Goal: Task Accomplishment & Management: Use online tool/utility

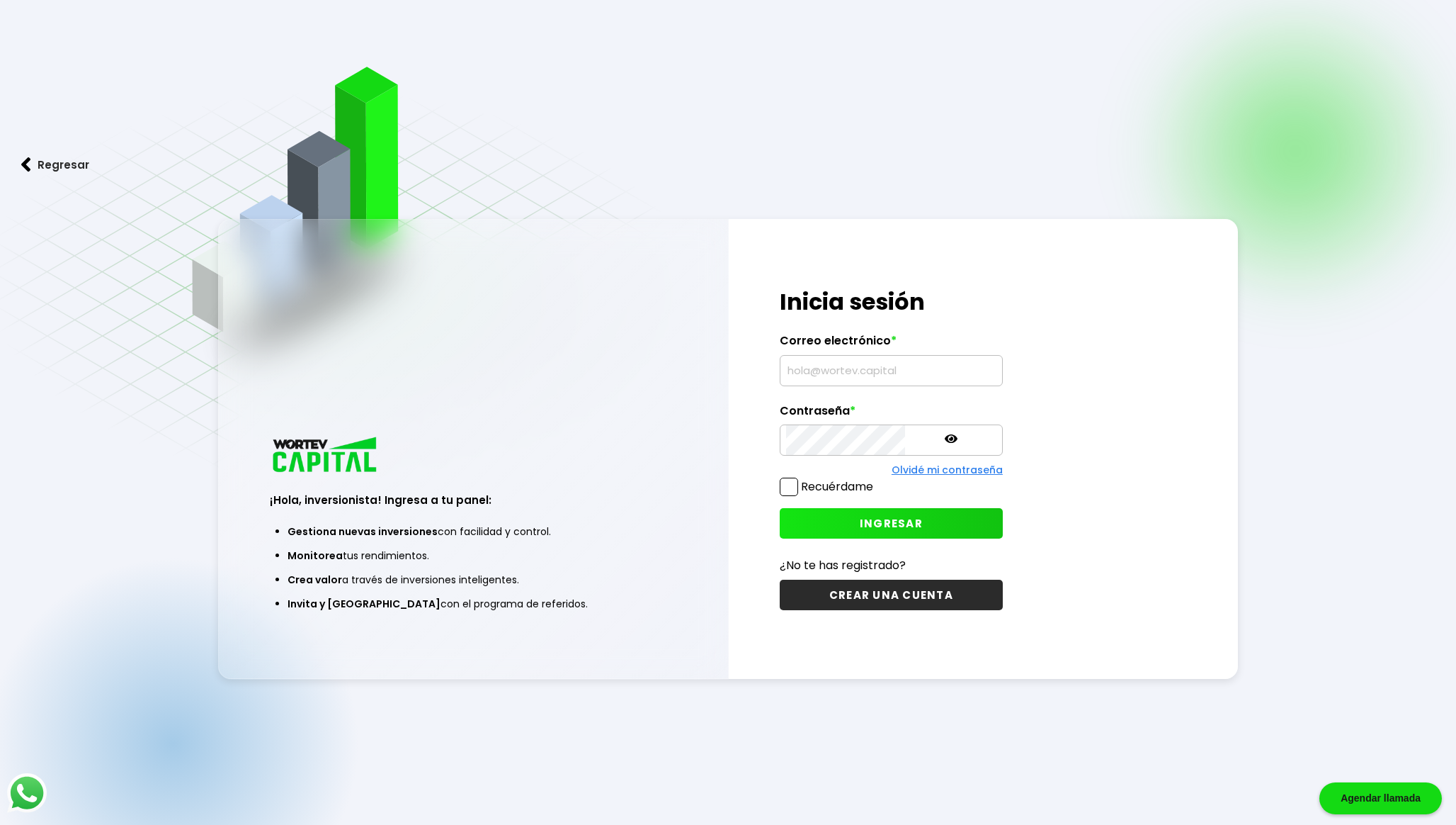
type input "[EMAIL_ADDRESS][DOMAIN_NAME]"
click at [820, 527] on button "INGRESAR" at bounding box center [892, 523] width 223 height 30
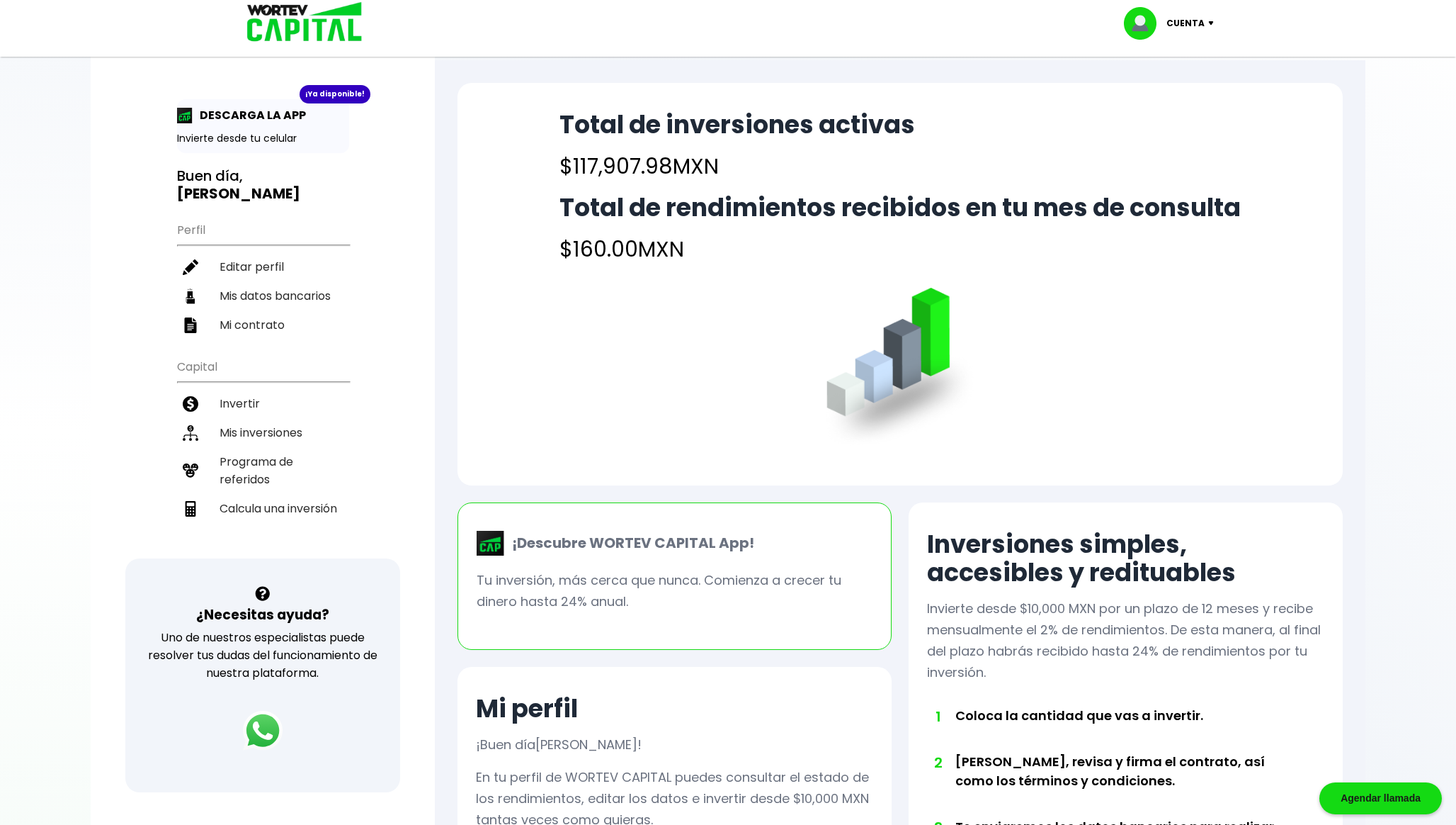
click at [602, 158] on h4 "$117,907.98 MXN" at bounding box center [737, 166] width 355 height 32
click at [292, 429] on li "Mis inversiones" at bounding box center [262, 432] width 172 height 29
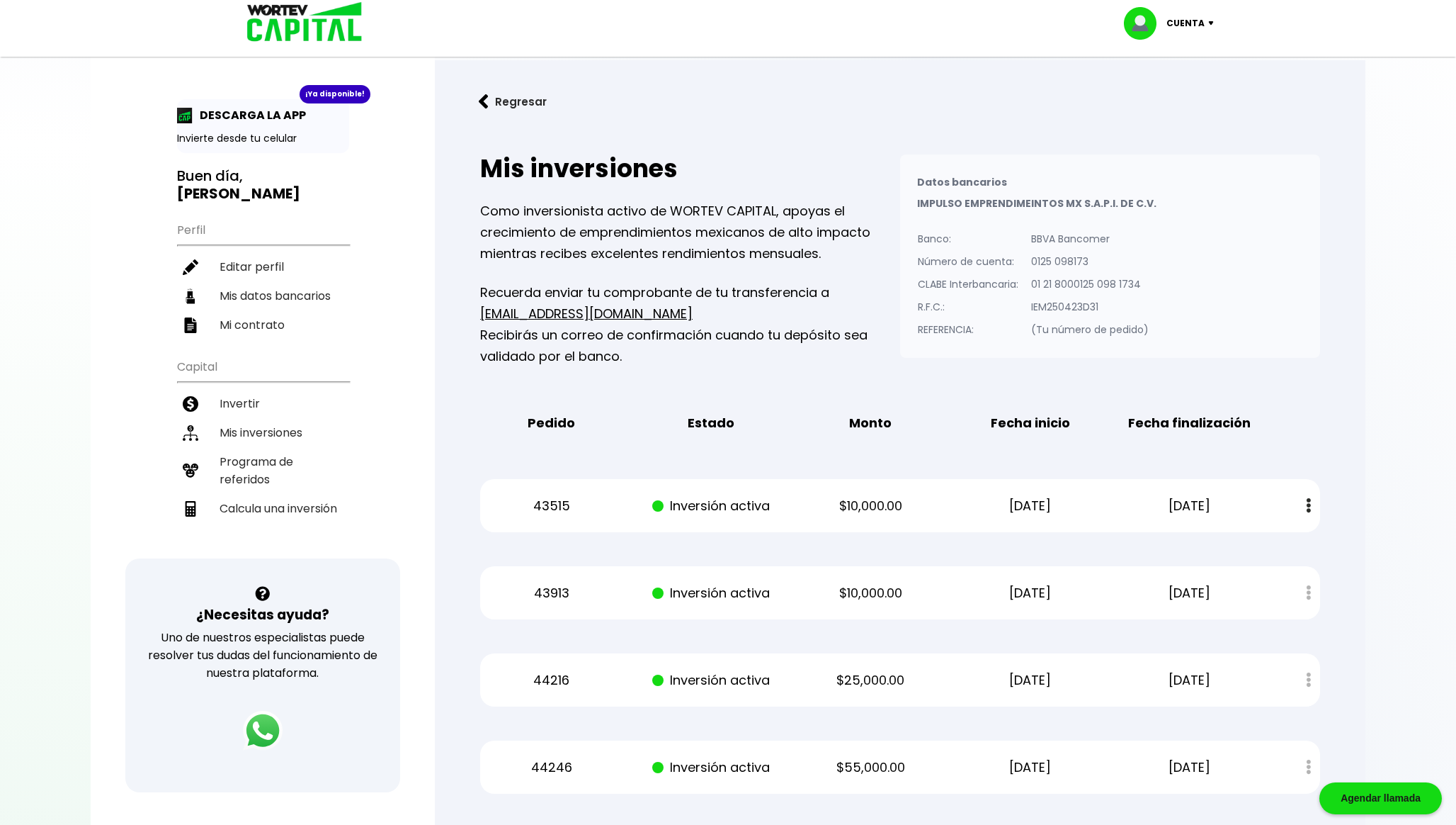
click at [506, 104] on button "Regresar" at bounding box center [513, 102] width 111 height 38
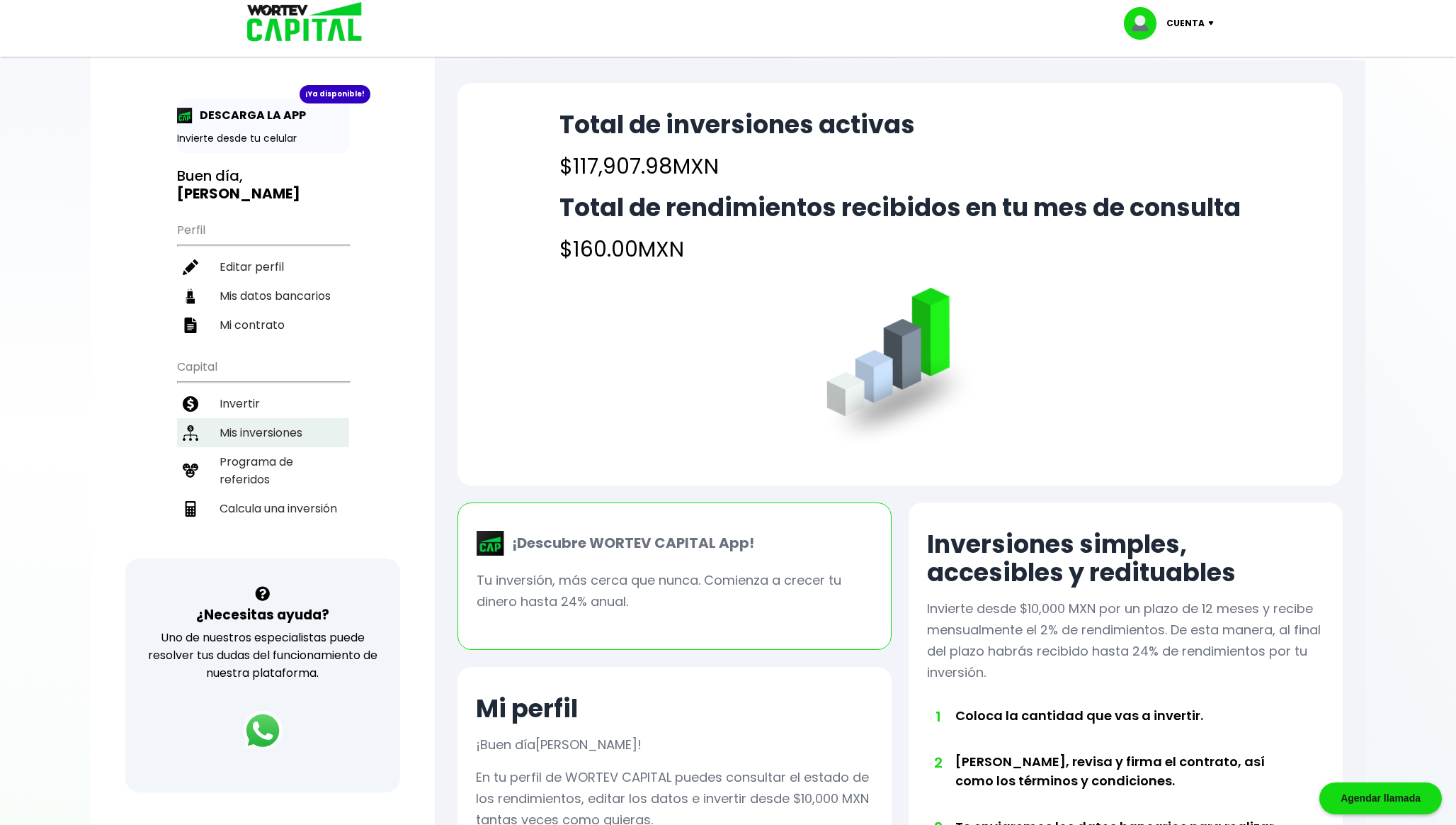
click at [266, 418] on li "Mis inversiones" at bounding box center [262, 432] width 172 height 29
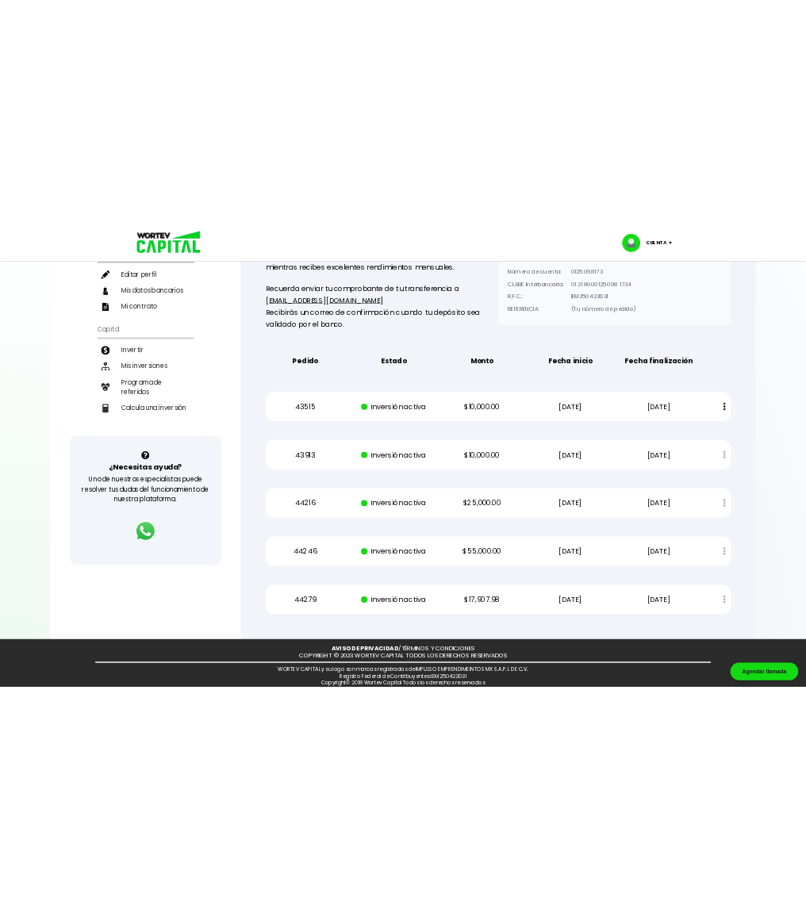
scroll to position [234, 0]
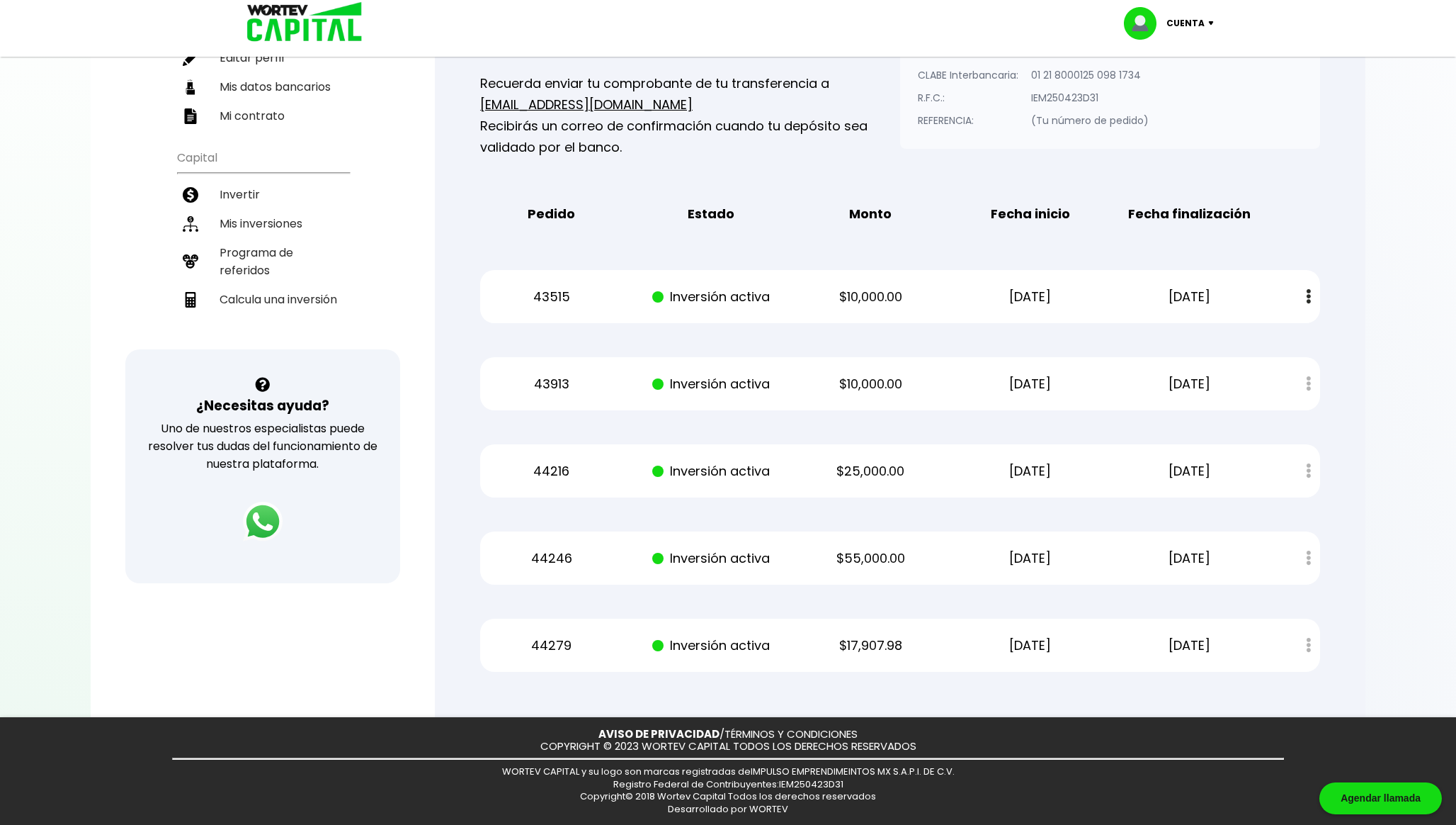
click at [561, 296] on p "43515" at bounding box center [552, 297] width 135 height 21
copy p "43515"
click at [527, 306] on div "43515 Inversión activa $10,000.00 [DATE] [DATE] Estado de cuenta" at bounding box center [900, 296] width 840 height 54
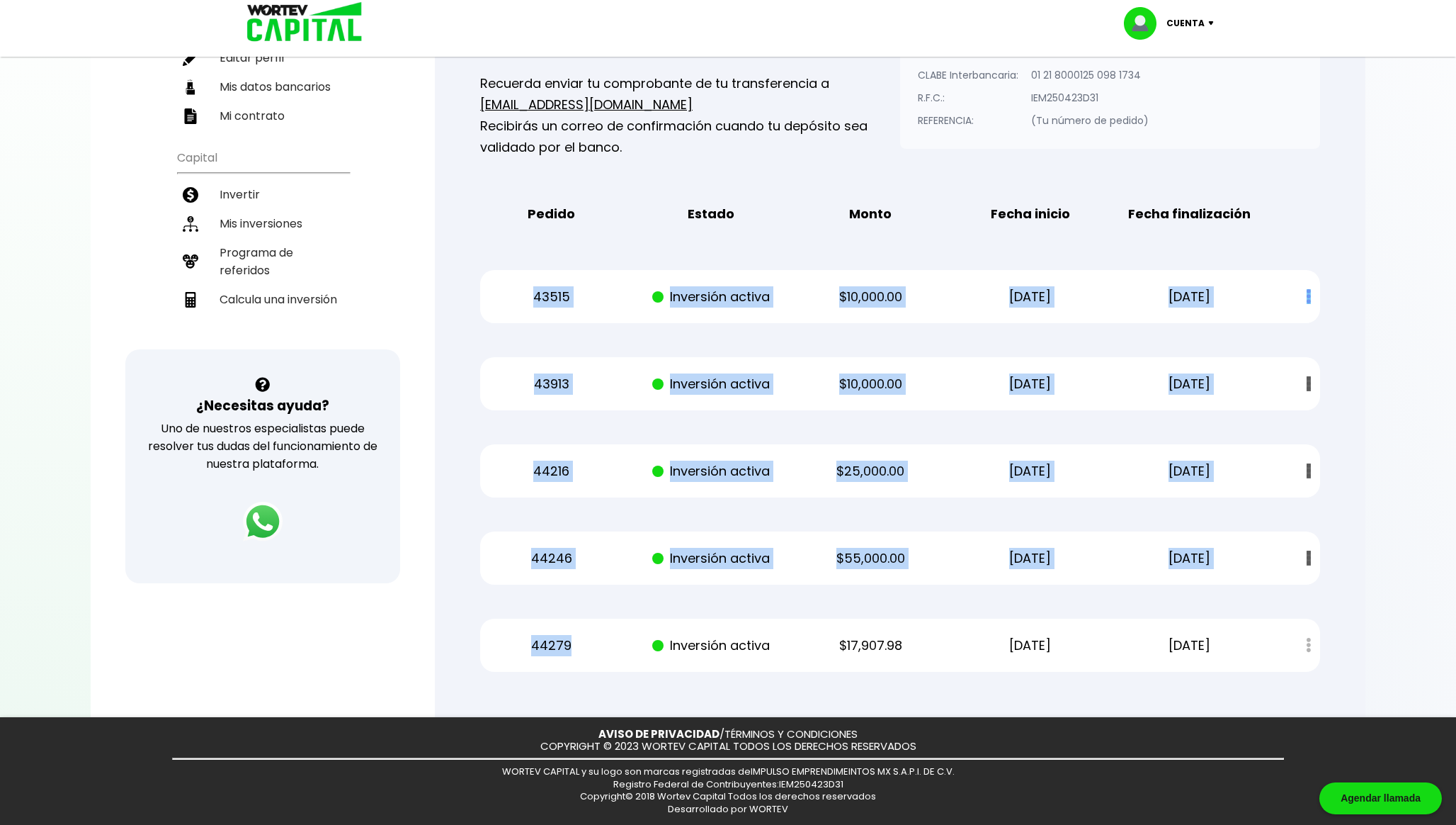
drag, startPoint x: 527, startPoint y: 296, endPoint x: 577, endPoint y: 688, distance: 395.2
click at [577, 688] on div "Mis inversiones Como inversionista activo de WORTEV CAPITAL, apoyas el crecimie…" at bounding box center [901, 309] width 886 height 771
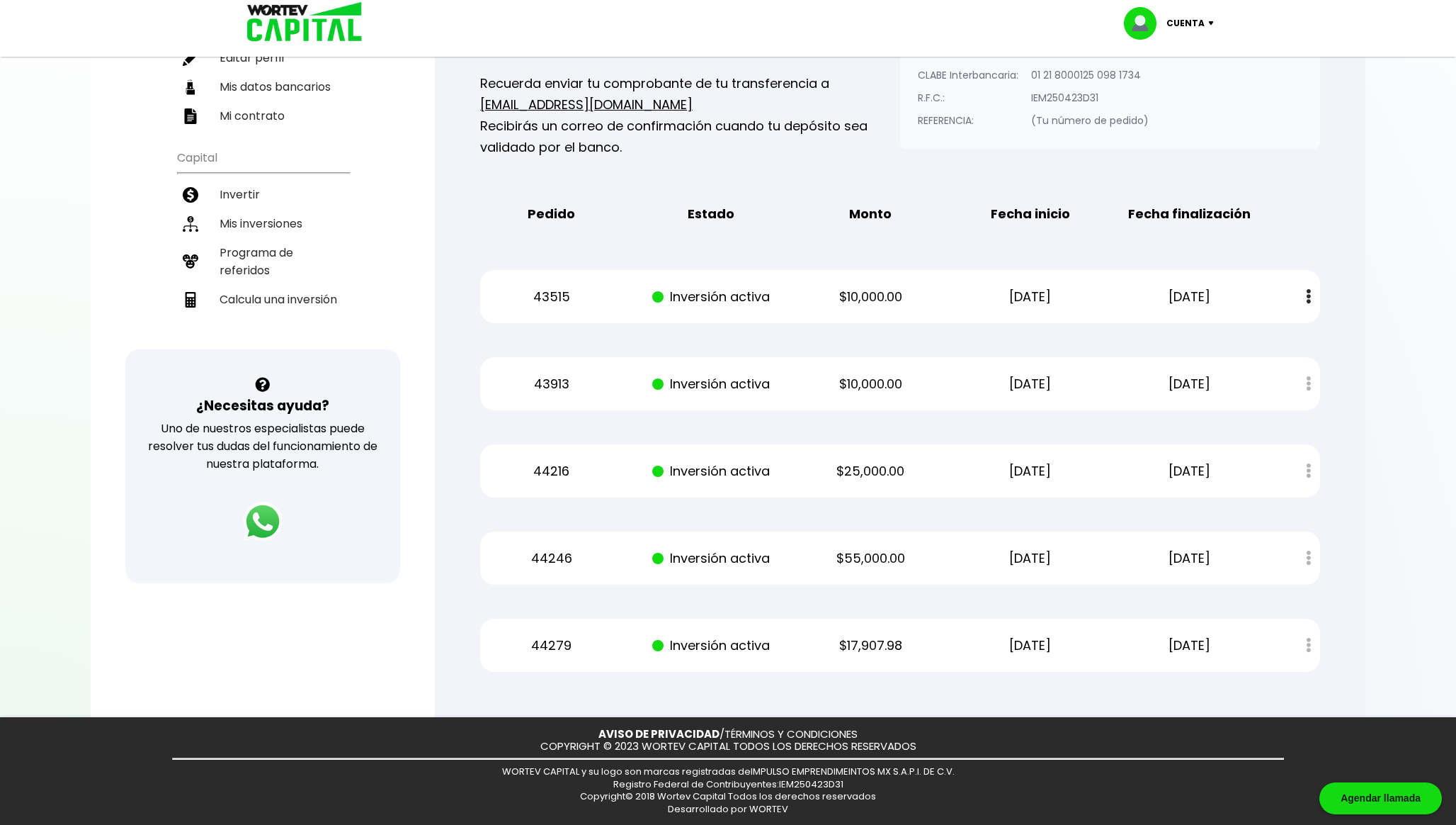
click at [561, 293] on p "43515" at bounding box center [552, 297] width 135 height 21
click at [561, 294] on p "43515" at bounding box center [552, 297] width 135 height 21
copy p "43515"
click at [553, 373] on p "43913" at bounding box center [552, 384] width 135 height 21
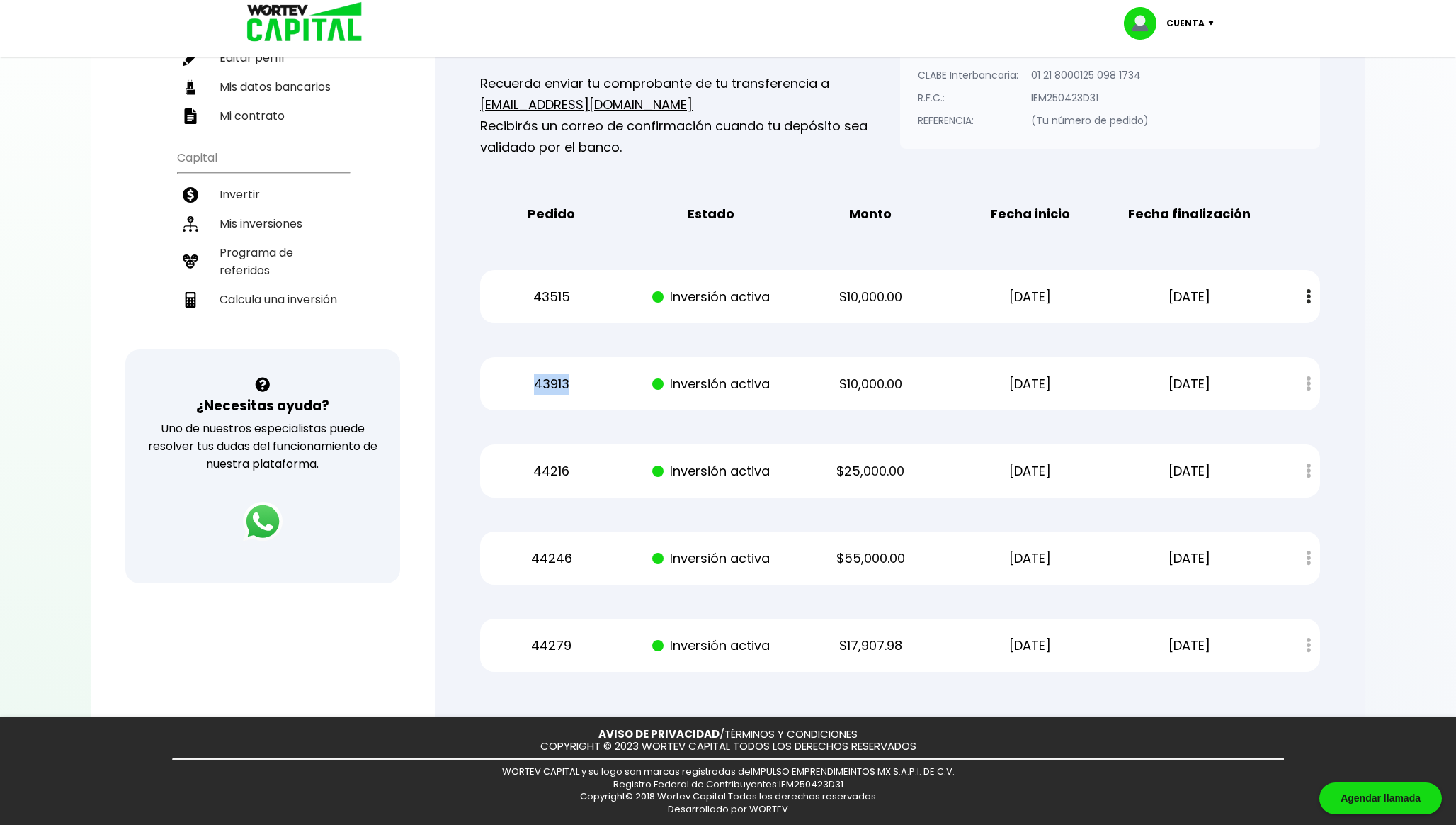
copy p "43913"
click at [555, 464] on p "44216" at bounding box center [552, 471] width 135 height 21
copy p "44216"
click at [547, 553] on p "44246" at bounding box center [552, 558] width 135 height 21
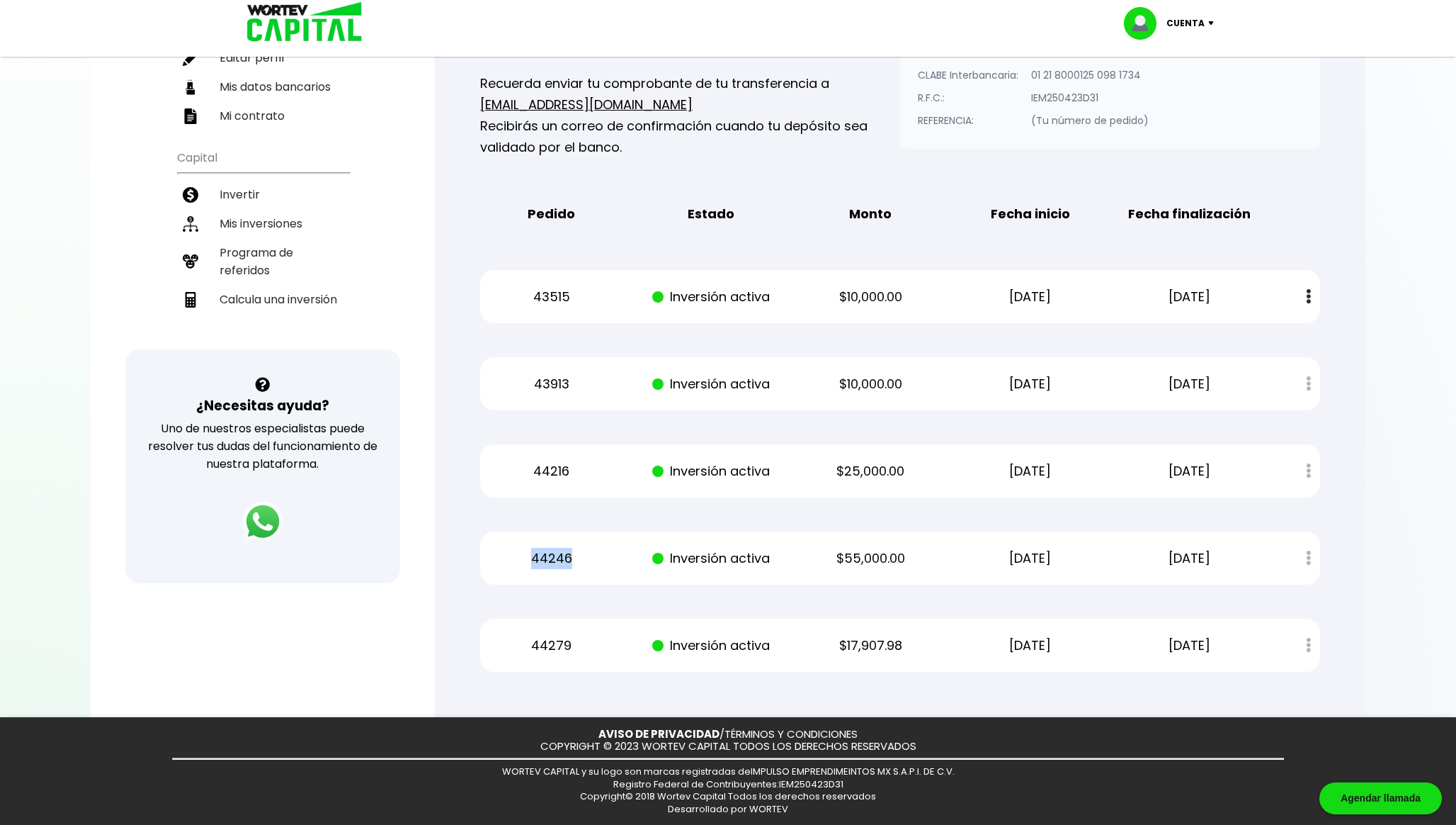
click at [547, 553] on p "44246" at bounding box center [552, 558] width 135 height 21
copy p "44246"
click at [552, 638] on p "44279" at bounding box center [552, 646] width 135 height 21
copy p "44279"
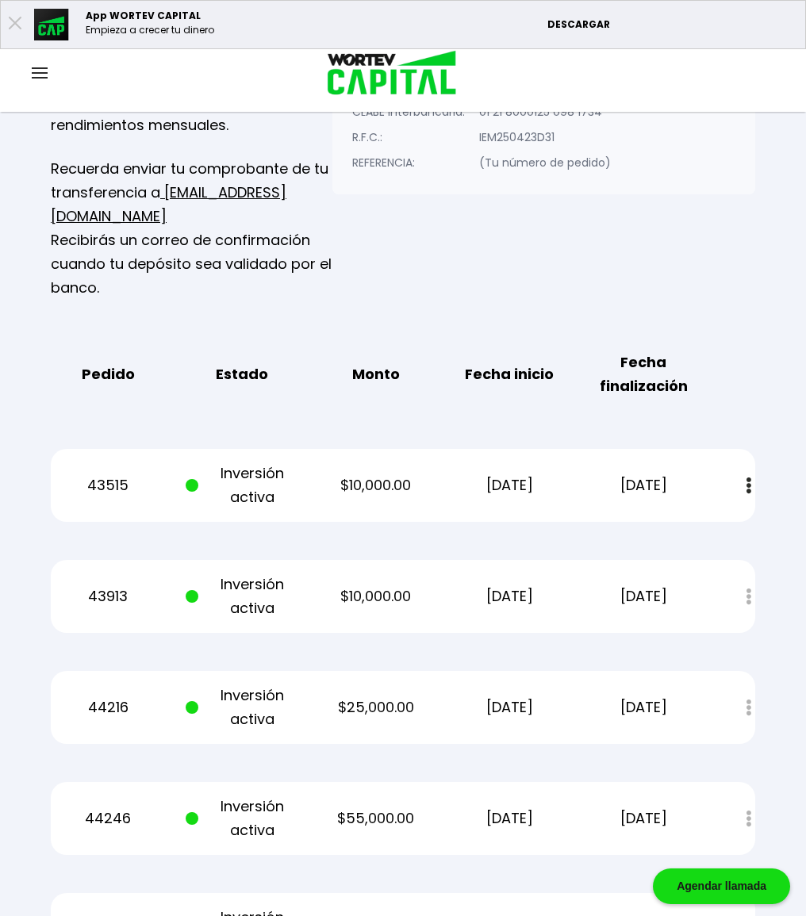
click at [383, 474] on p "$10,000.00" at bounding box center [376, 486] width 113 height 24
copy p "$10,000.00"
click at [379, 585] on p "$10,000.00" at bounding box center [376, 597] width 113 height 24
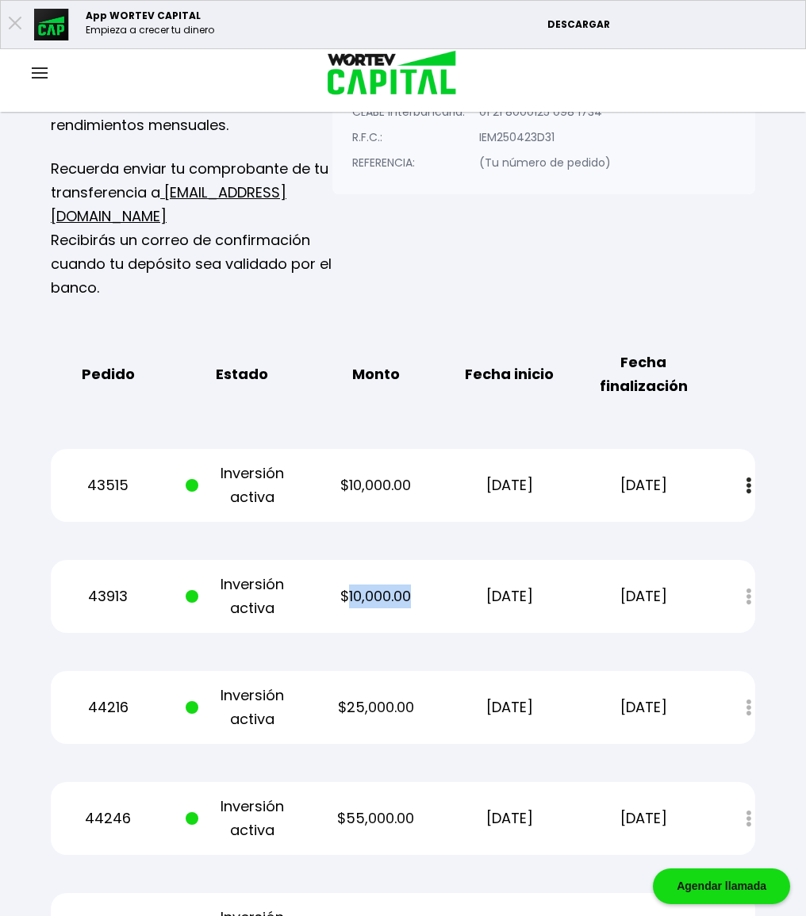
click at [379, 585] on p "$10,000.00" at bounding box center [376, 597] width 113 height 24
copy p "10,000.00"
click at [363, 696] on p "$25,000.00" at bounding box center [376, 708] width 113 height 24
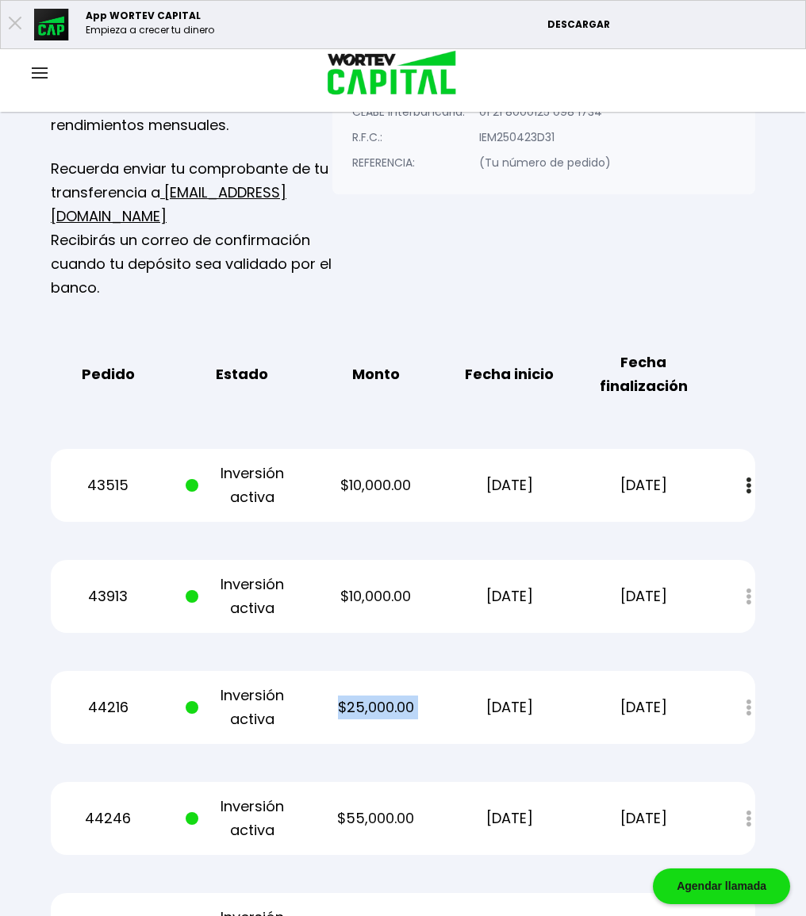
copy p "$25,000.00"
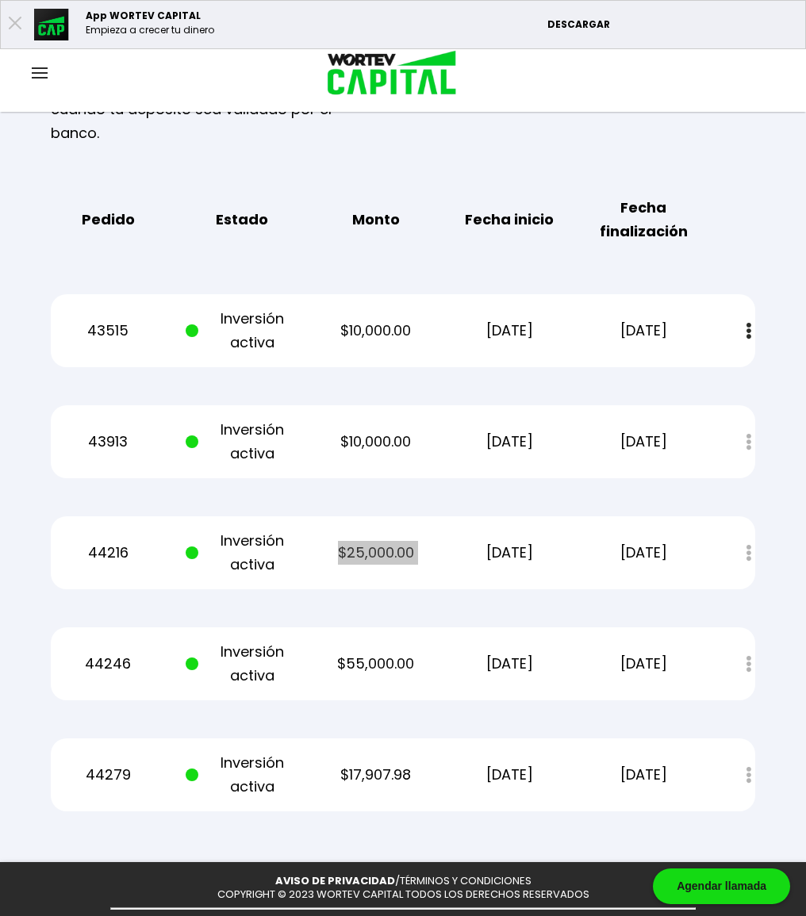
scroll to position [428, 0]
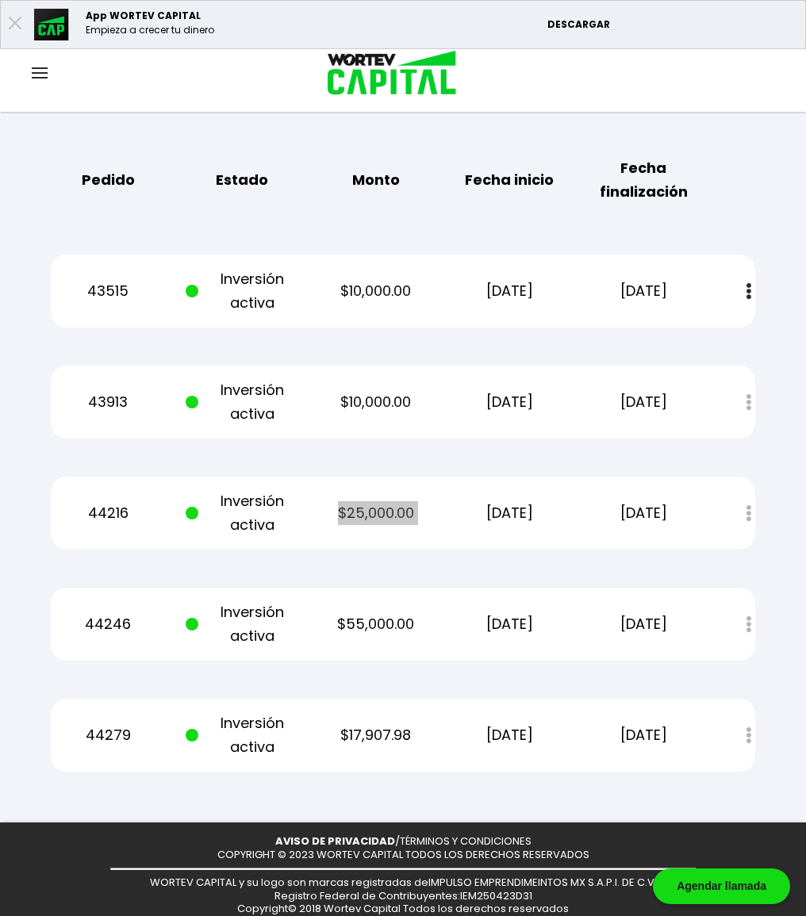
click at [382, 613] on p "$55,000.00" at bounding box center [376, 625] width 113 height 24
copy p "$55,000.00"
click at [359, 724] on p "$17,907.98" at bounding box center [376, 736] width 113 height 24
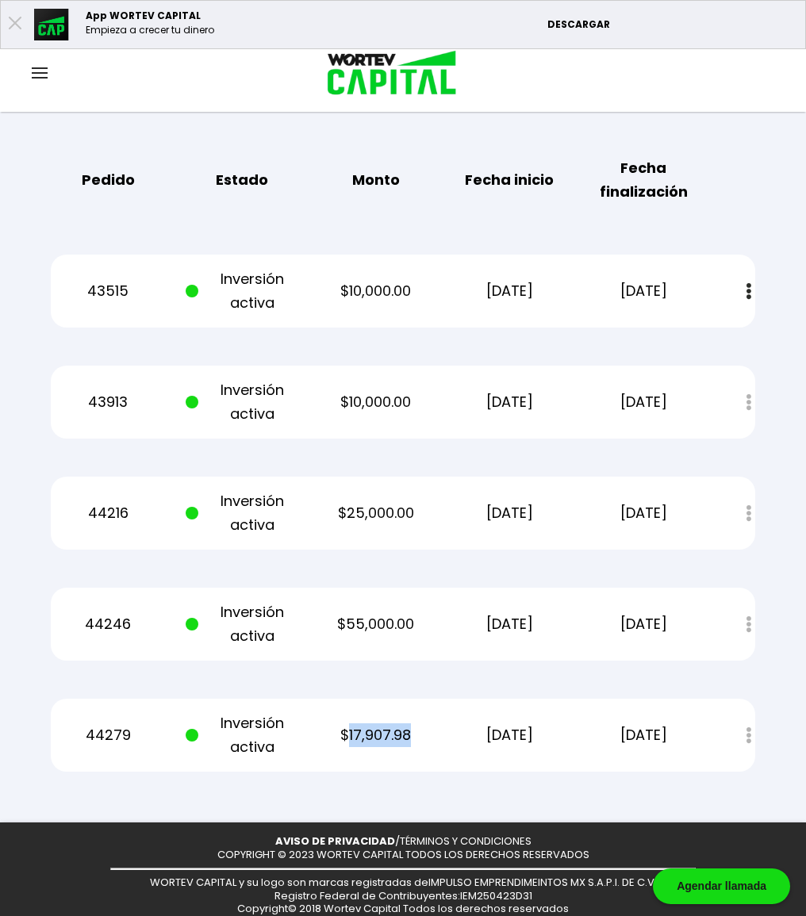
click at [359, 724] on p "$17,907.98" at bounding box center [376, 736] width 113 height 24
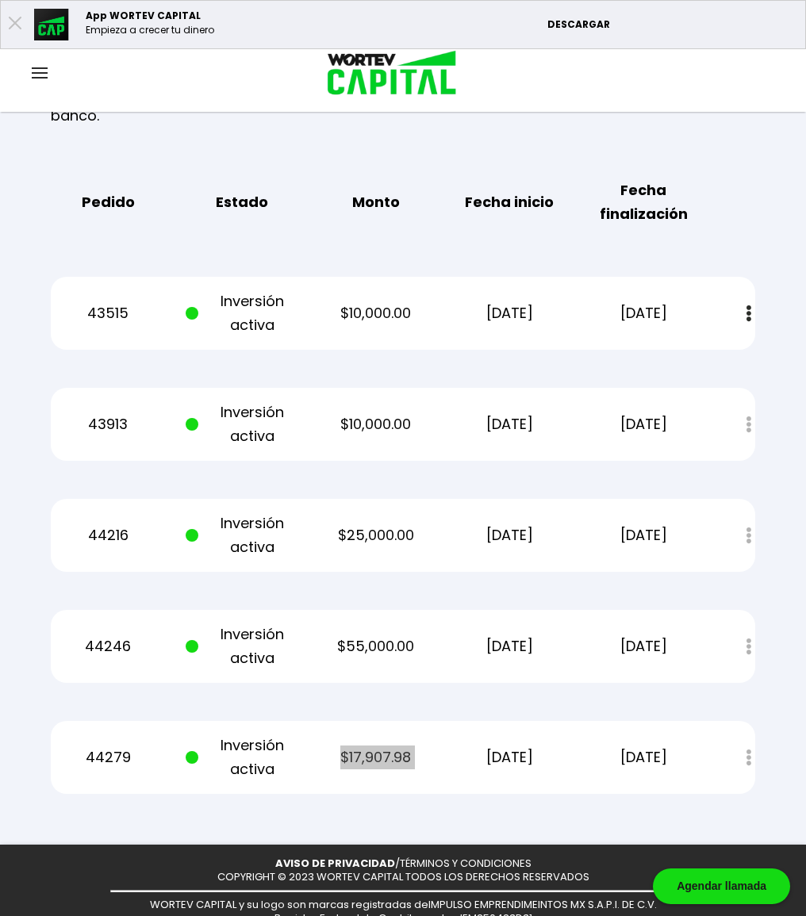
scroll to position [394, 0]
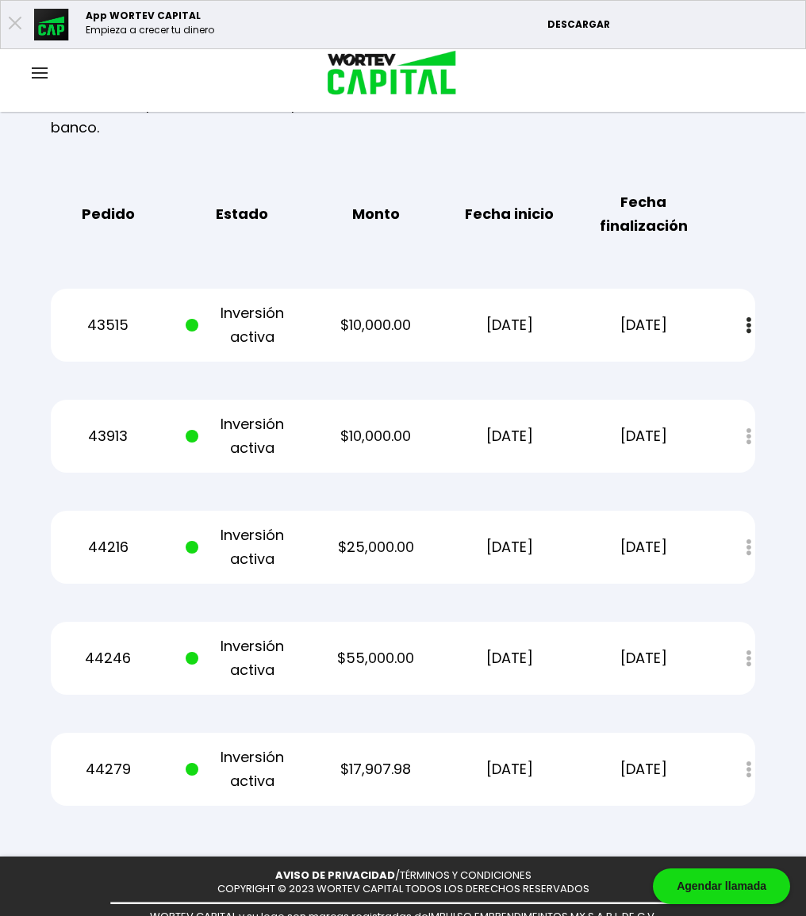
click at [536, 202] on b "Fecha inicio" at bounding box center [509, 214] width 89 height 24
click at [490, 313] on p "[DATE]" at bounding box center [509, 325] width 113 height 24
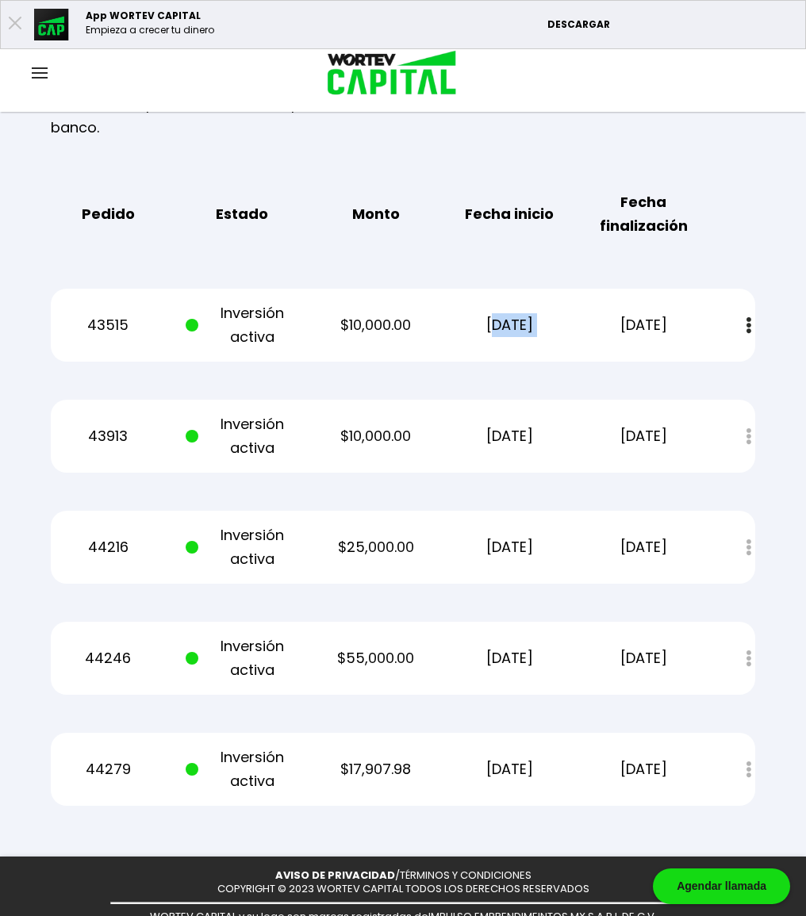
click at [490, 313] on p "[DATE]" at bounding box center [509, 325] width 113 height 24
click at [513, 425] on p "[DATE]" at bounding box center [509, 437] width 113 height 24
click at [500, 536] on p "[DATE]" at bounding box center [509, 548] width 113 height 24
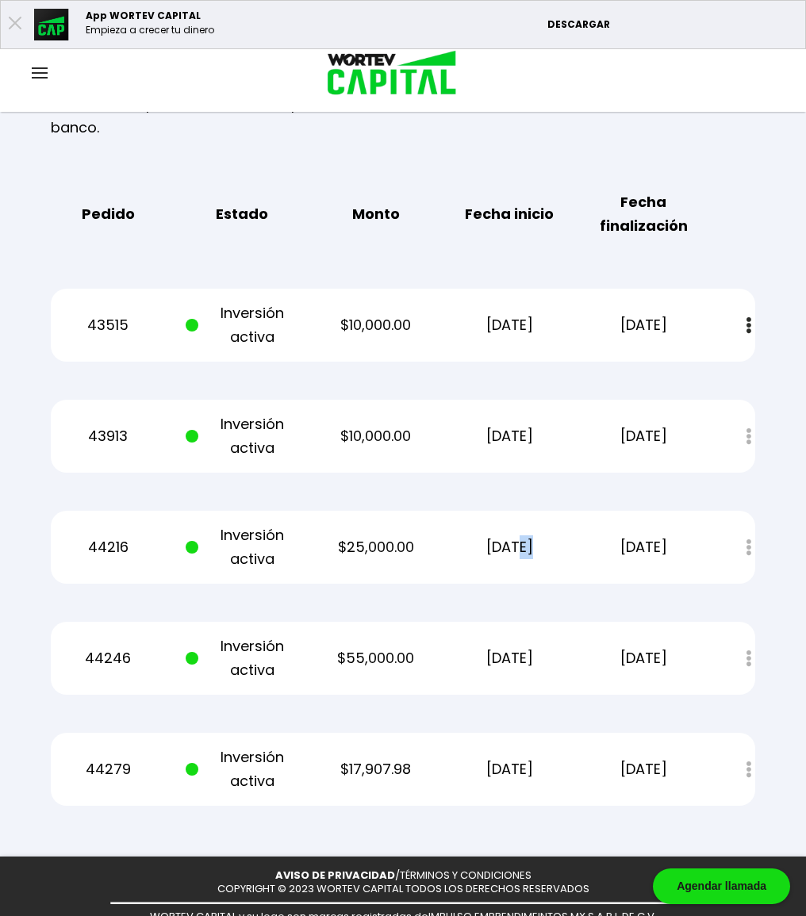
click at [500, 536] on p "[DATE]" at bounding box center [509, 548] width 113 height 24
click at [488, 647] on p "[DATE]" at bounding box center [509, 659] width 113 height 24
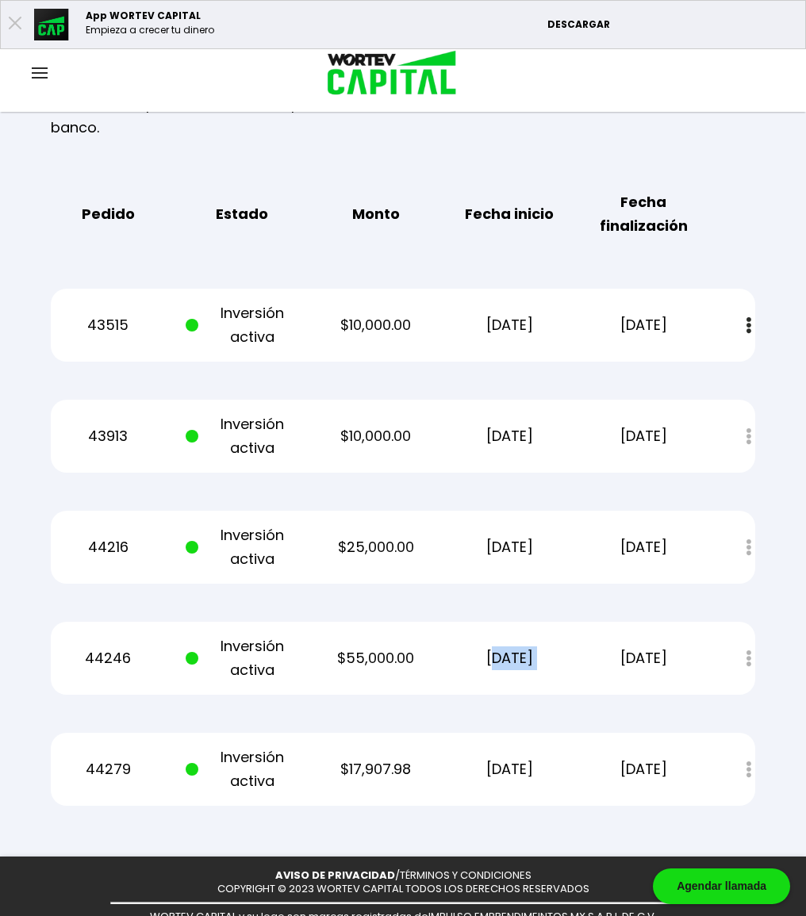
click at [517, 758] on p "[DATE]" at bounding box center [509, 770] width 113 height 24
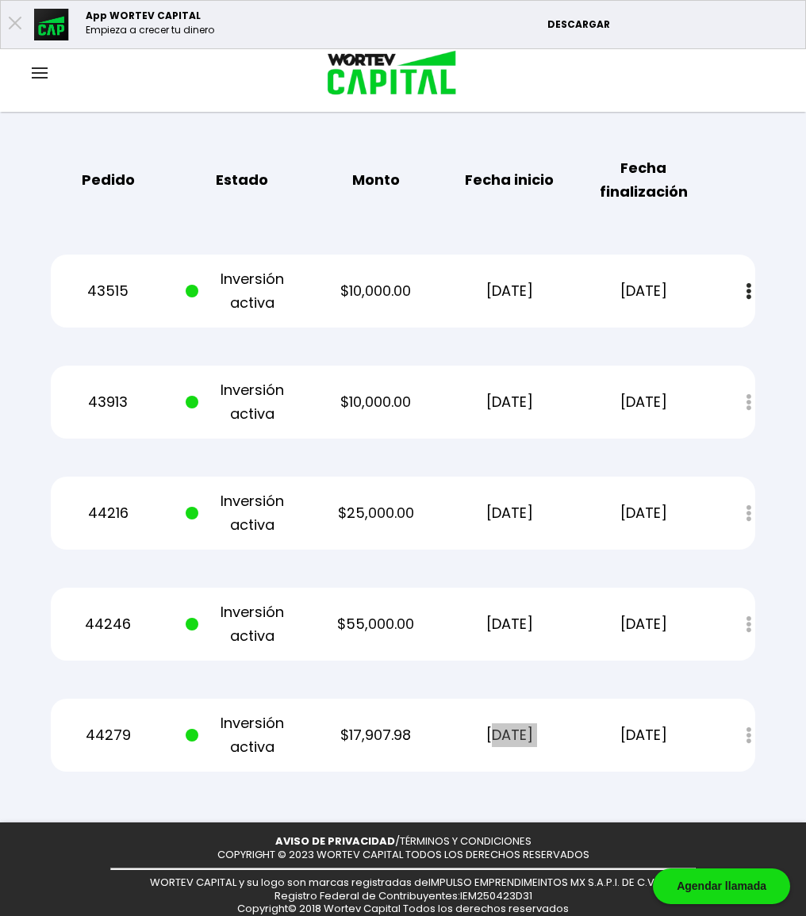
scroll to position [423, 0]
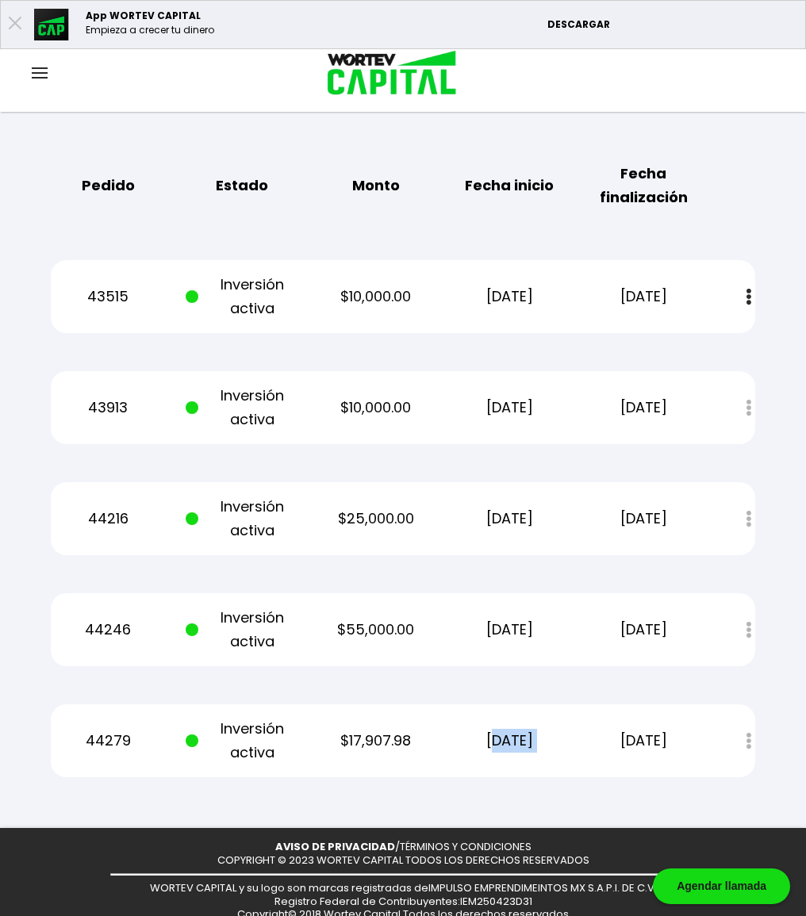
click at [751, 289] on img at bounding box center [749, 297] width 5 height 17
click at [683, 330] on link "Estado de cuenta" at bounding box center [640, 340] width 111 height 20
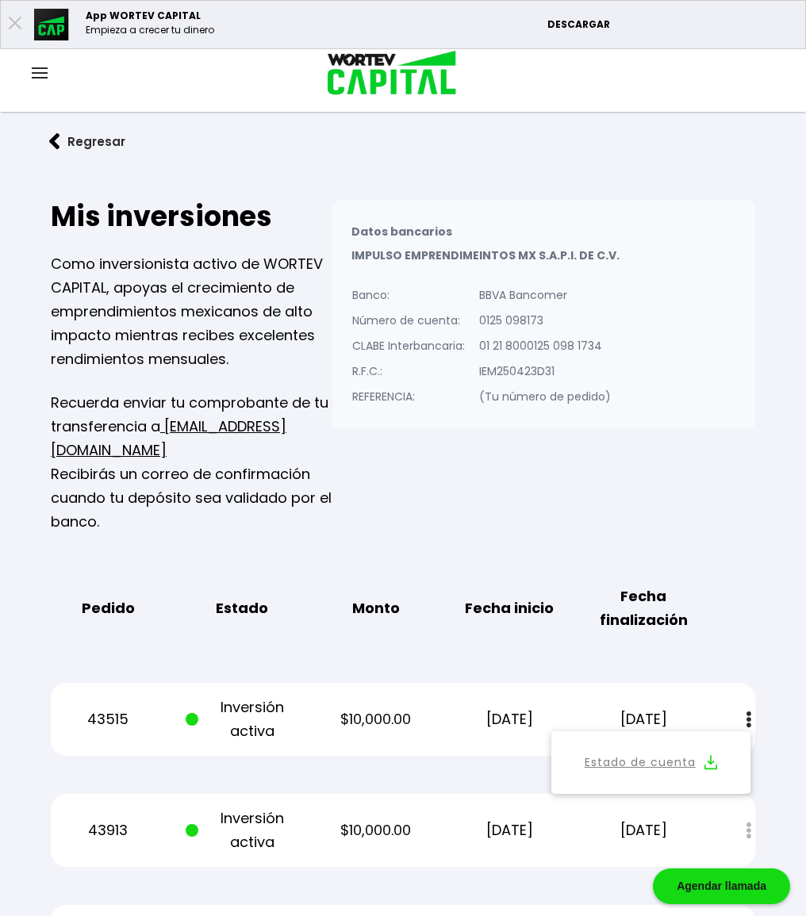
click at [42, 76] on img at bounding box center [40, 72] width 16 height 11
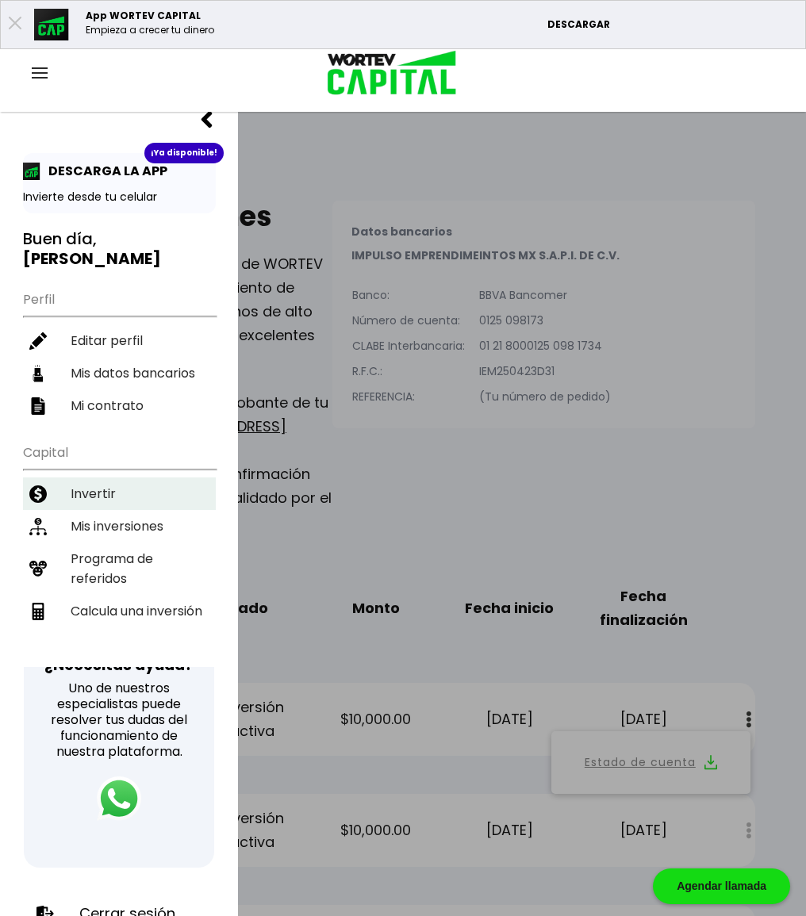
click at [117, 501] on li "Invertir" at bounding box center [119, 494] width 193 height 33
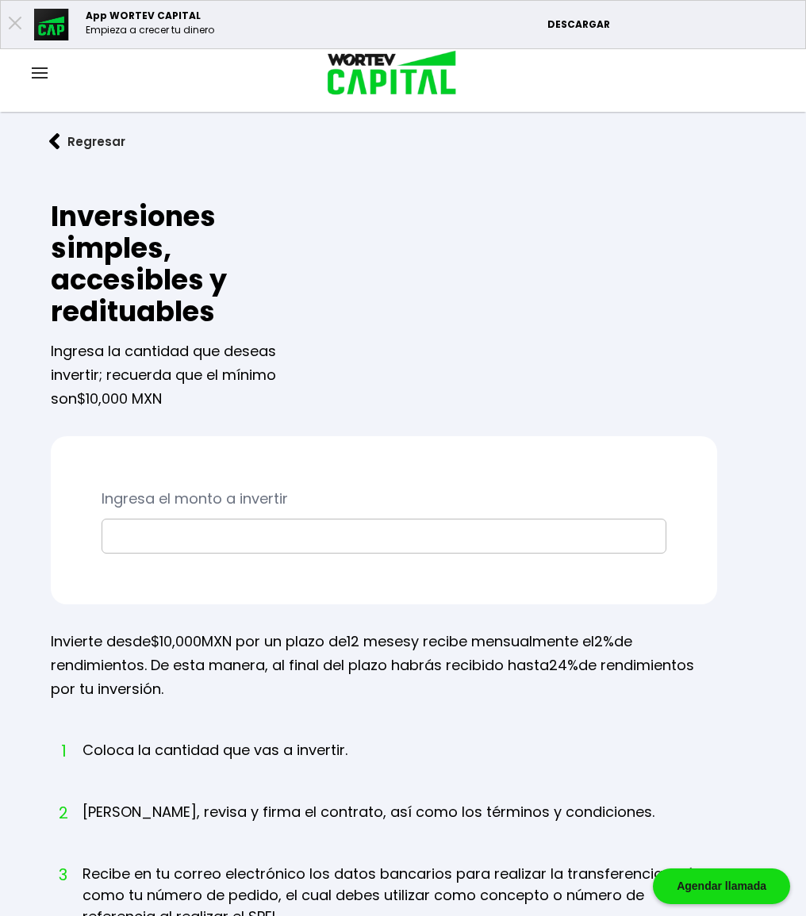
click at [67, 138] on button "Regresar" at bounding box center [87, 142] width 124 height 42
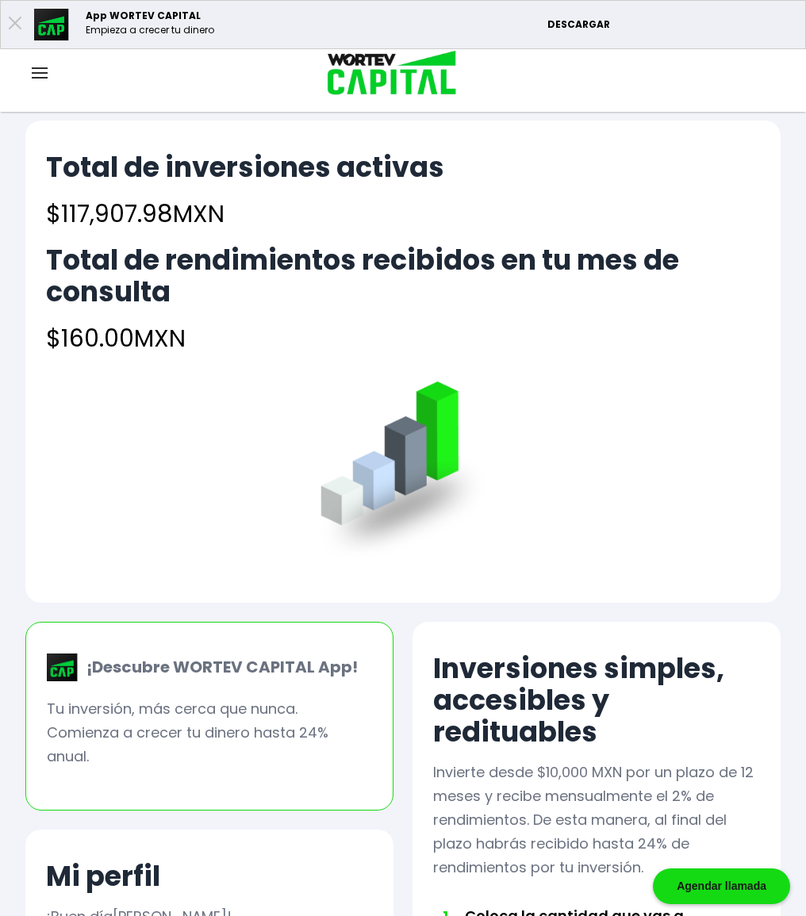
click at [35, 86] on div "Cuenta Editar perfil Cerrar sesión" at bounding box center [403, 74] width 806 height 52
click at [36, 78] on img at bounding box center [40, 72] width 16 height 11
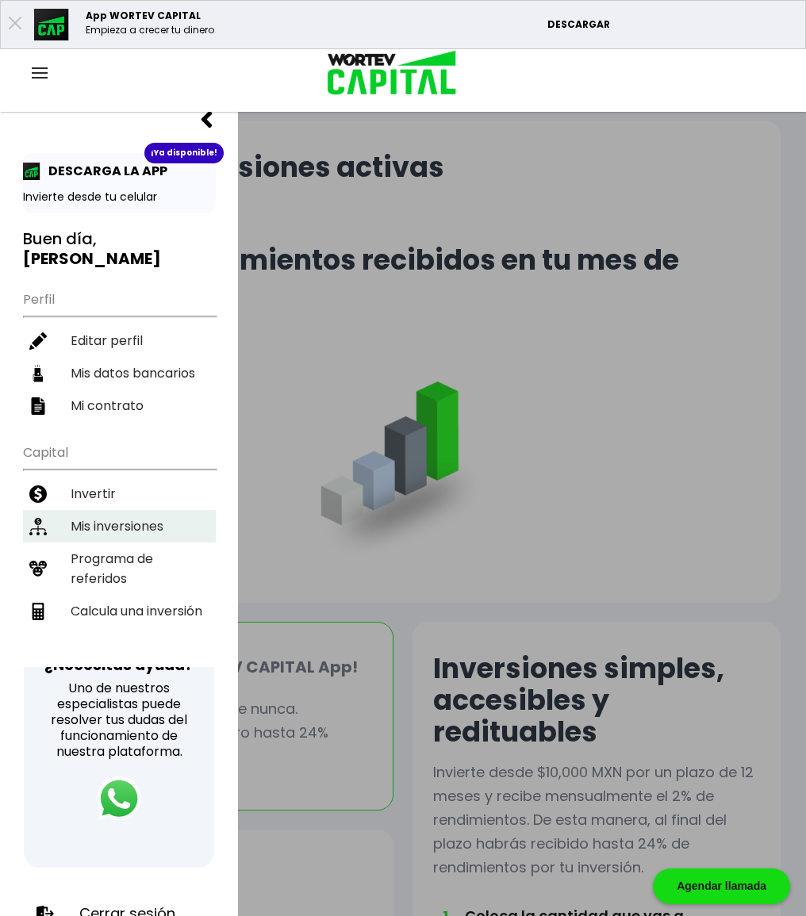
click at [115, 516] on li "Mis inversiones" at bounding box center [119, 526] width 193 height 33
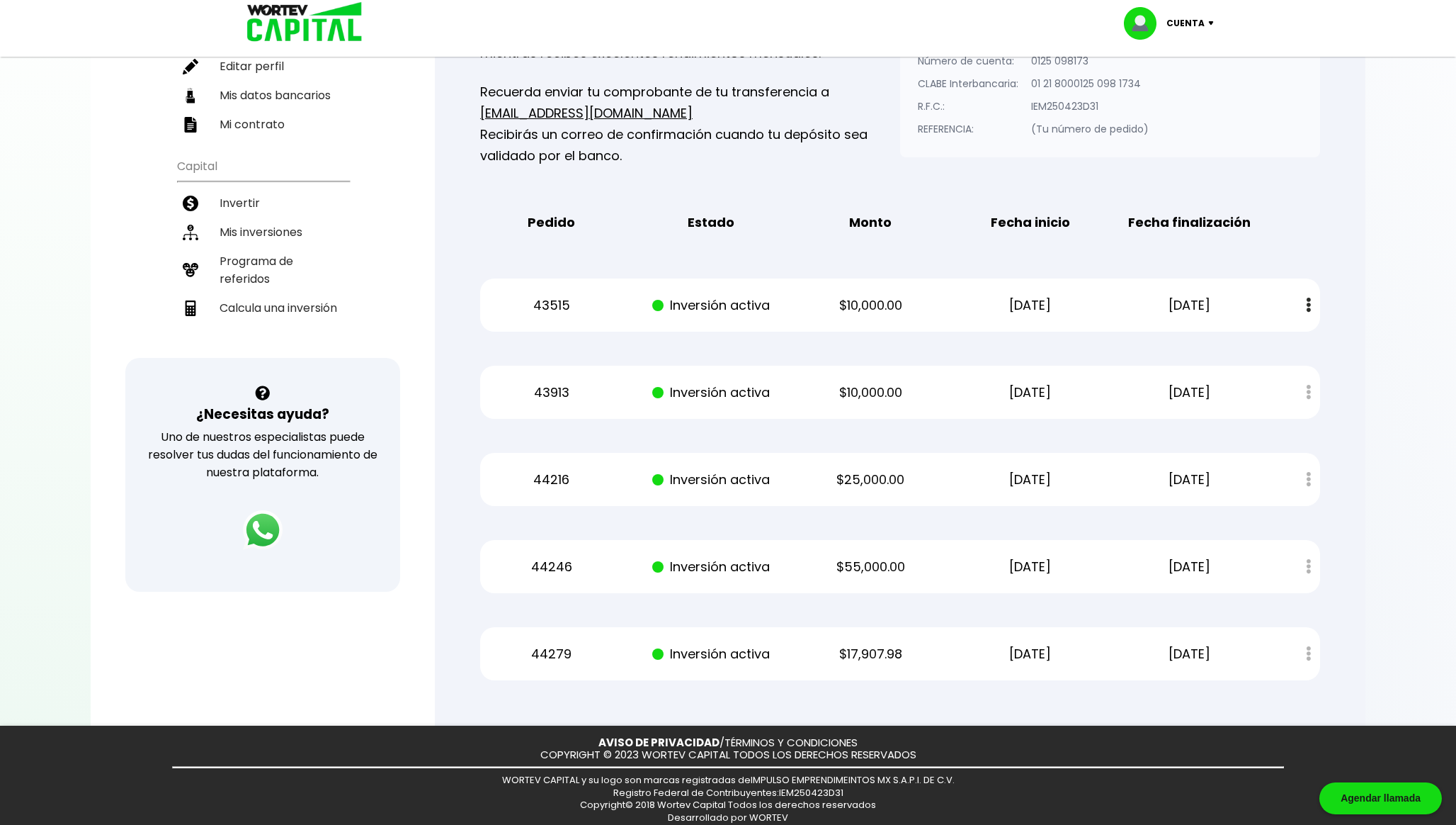
scroll to position [209, 0]
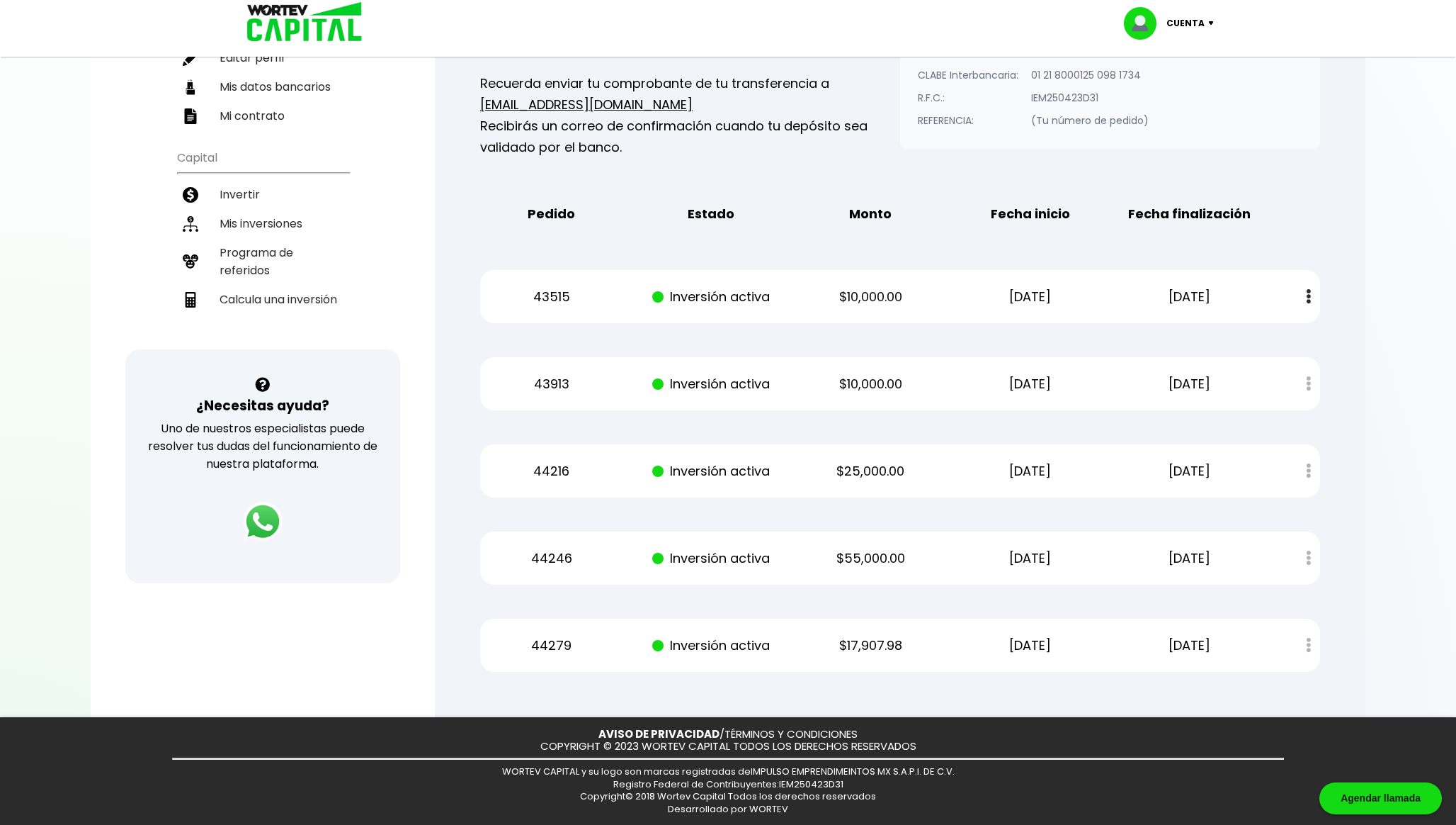
click at [1321, 300] on div "Mis inversiones Como inversionista activo de WORTEV CAPITAL, apoyas el crecimie…" at bounding box center [901, 309] width 886 height 771
click at [1315, 300] on button at bounding box center [1309, 296] width 20 height 30
click at [1246, 334] on link "Estado de cuenta" at bounding box center [1217, 335] width 99 height 18
click at [266, 214] on li "Mis inversiones" at bounding box center [262, 223] width 172 height 29
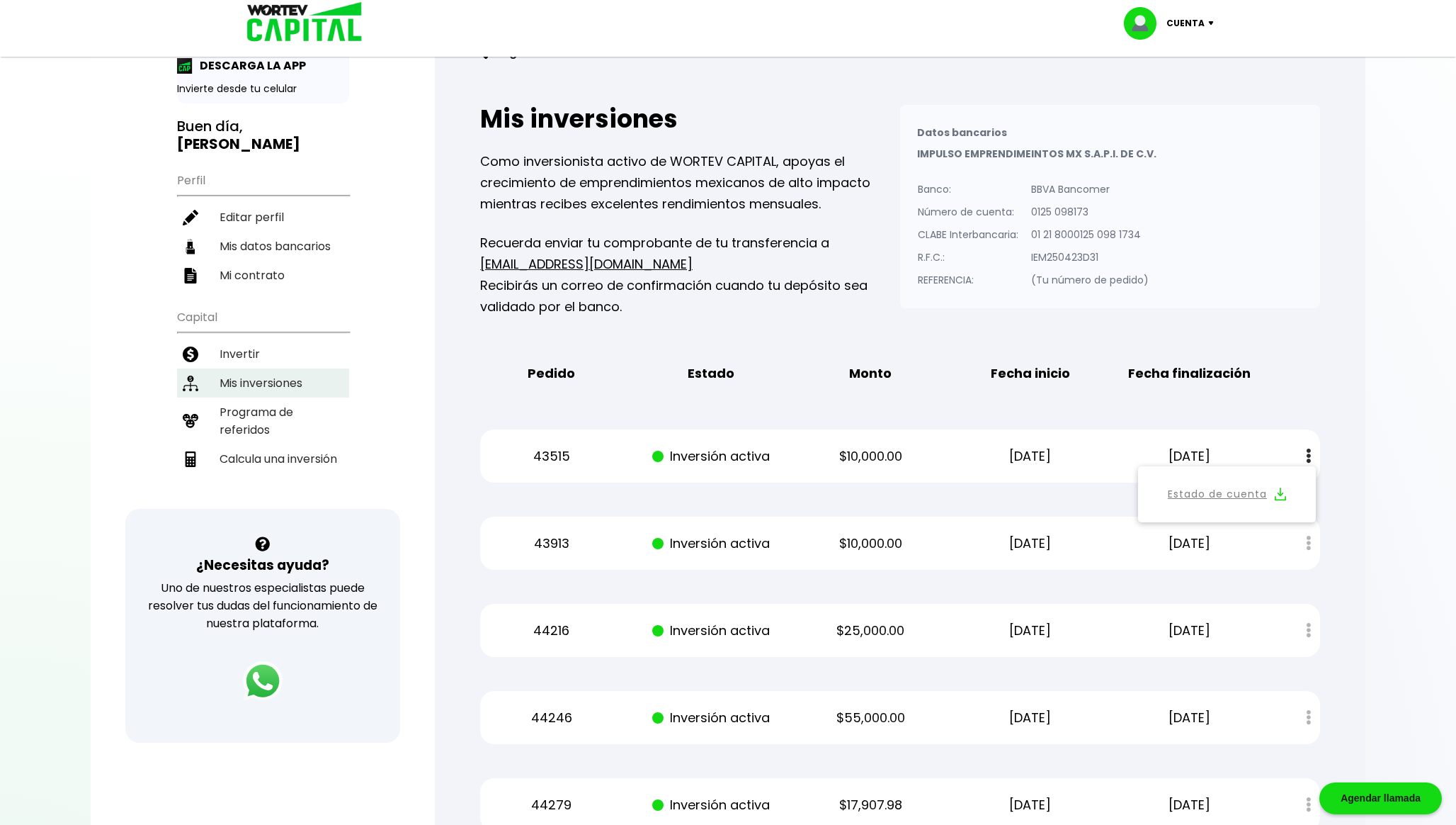
scroll to position [48, 0]
click at [259, 271] on li "Mi contrato" at bounding box center [262, 277] width 172 height 29
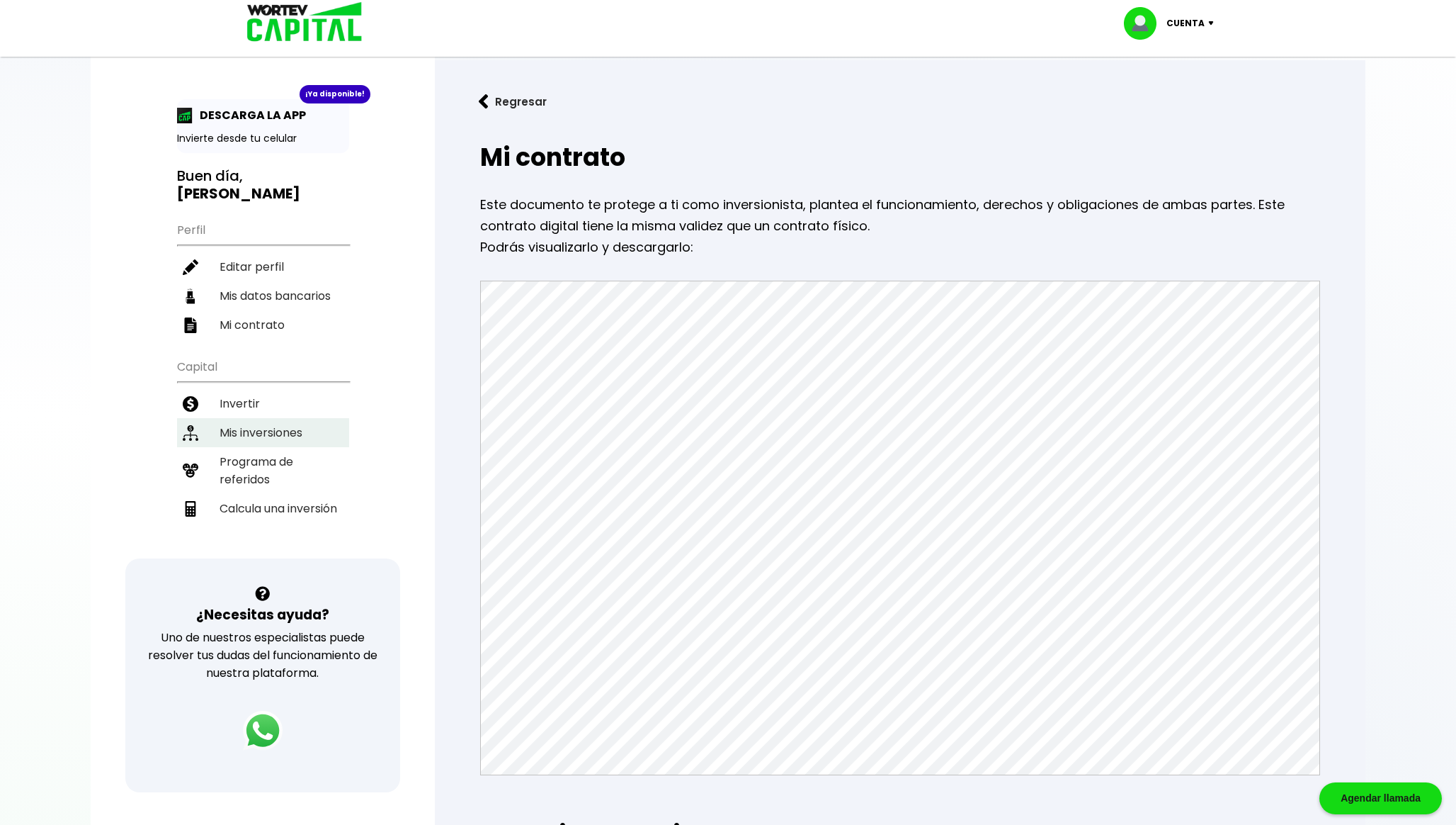
click at [284, 426] on li "Mis inversiones" at bounding box center [262, 432] width 172 height 29
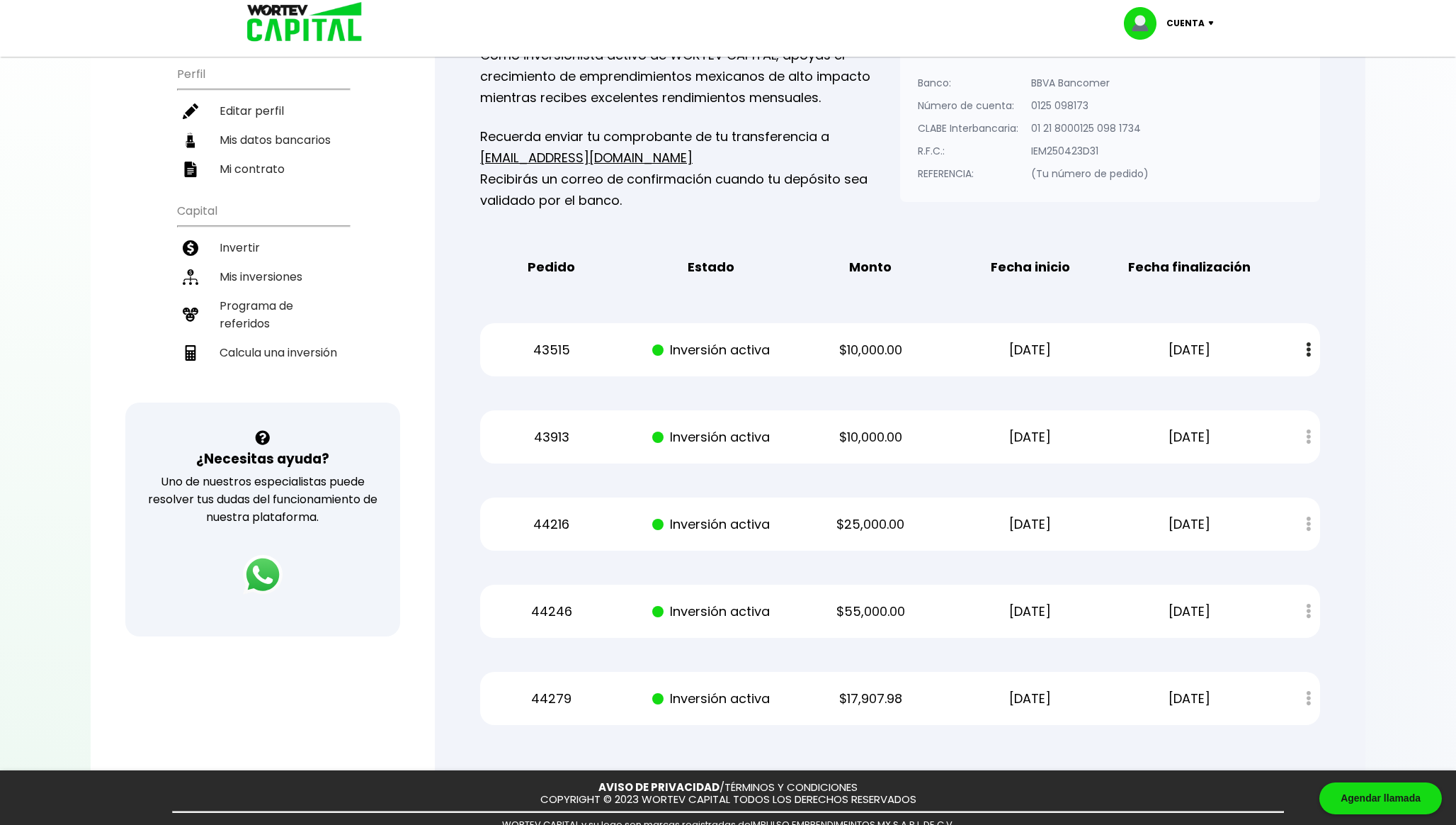
scroll to position [209, 0]
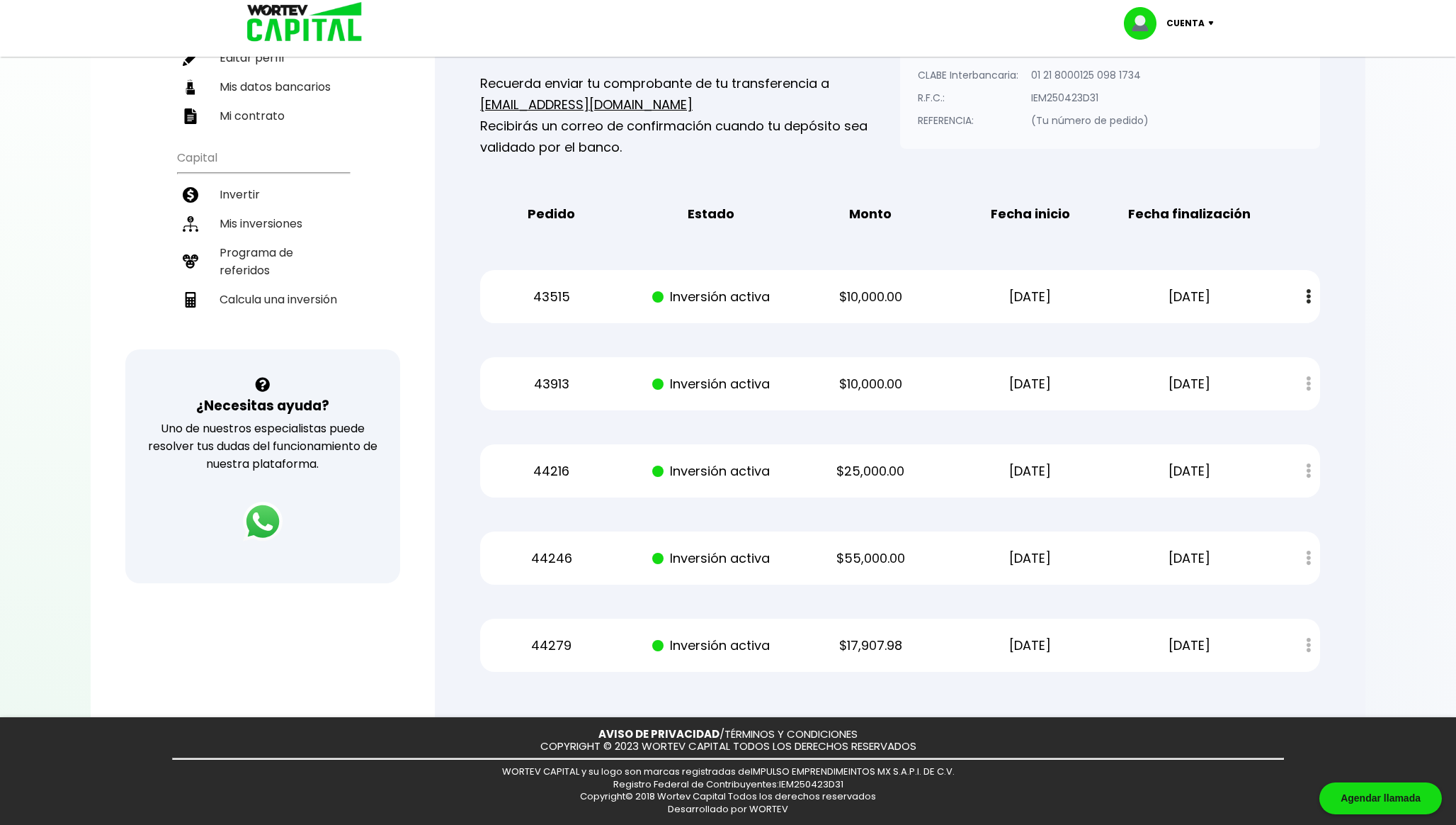
click at [1303, 290] on button at bounding box center [1309, 296] width 20 height 30
click at [1331, 205] on div "Mis inversiones Como inversionista activo de WORTEV CAPITAL, apoyas el crecimie…" at bounding box center [901, 309] width 886 height 771
click at [1366, 468] on div at bounding box center [728, 412] width 1456 height 825
click at [1315, 562] on div "Estado de cuenta" at bounding box center [1299, 558] width 42 height 30
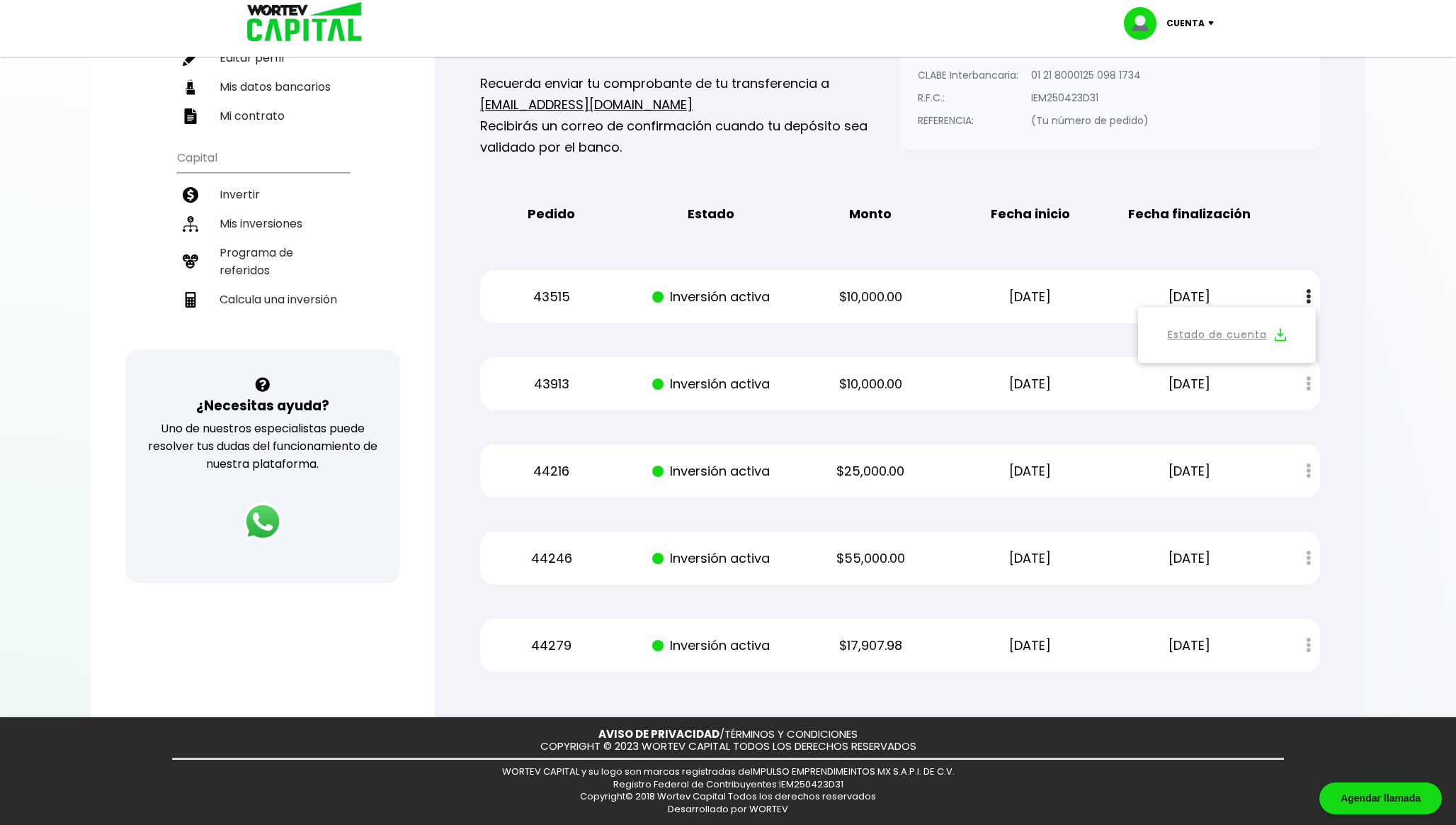
click at [1352, 301] on div "Regresar Mis inversiones Como inversionista activo de WORTEV CAPITAL, apoyas el…" at bounding box center [900, 284] width 931 height 866
click at [1255, 271] on div "43515 Inversión activa $10,000.00 [DATE] [DATE] Estado de cuenta" at bounding box center [900, 296] width 840 height 54
click at [1311, 290] on button at bounding box center [1309, 296] width 20 height 30
click at [1308, 382] on div "Estado de cuenta" at bounding box center [1299, 384] width 42 height 30
click at [273, 296] on li "Calcula una inversión" at bounding box center [262, 299] width 172 height 29
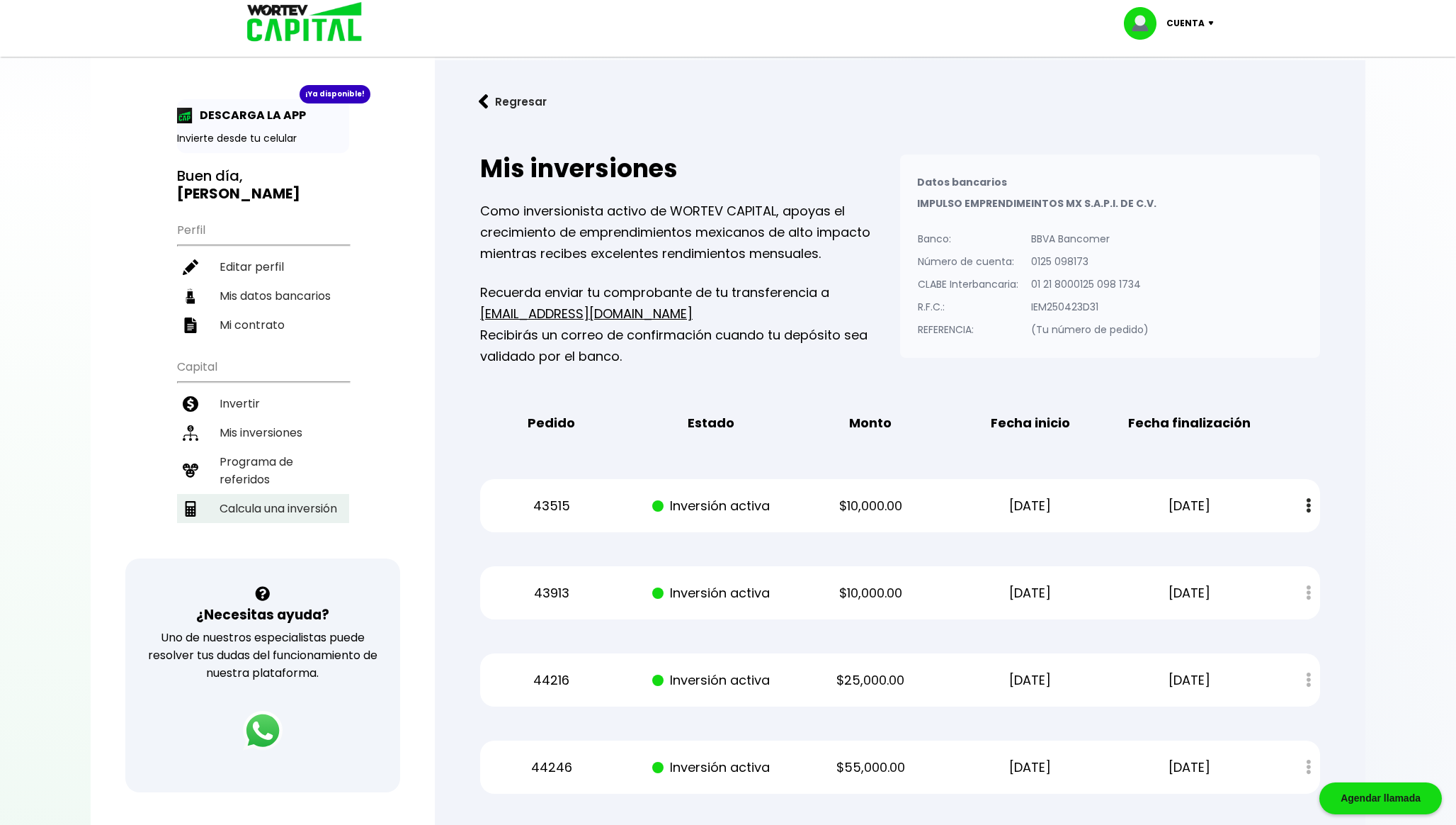
select select "1"
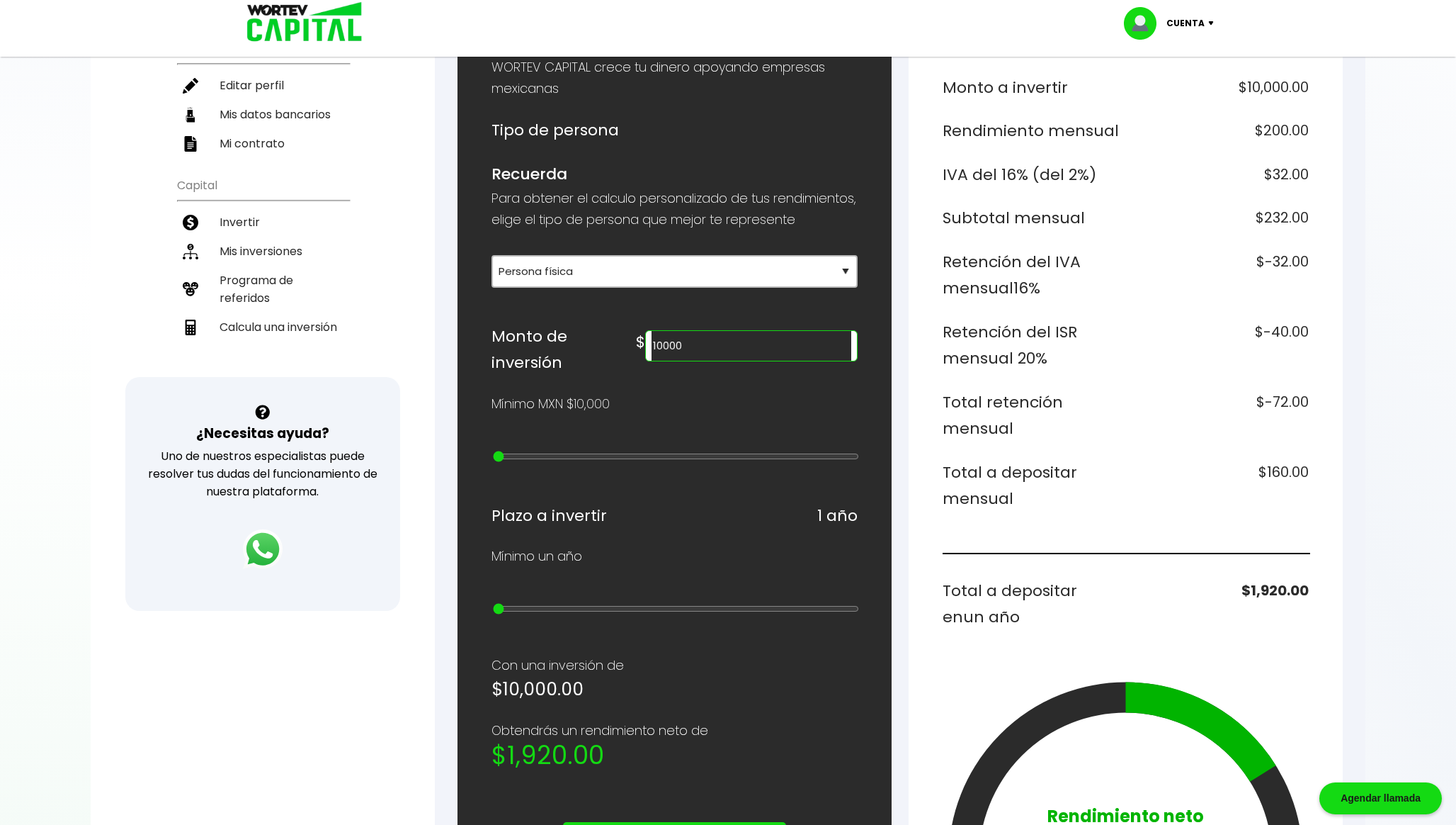
scroll to position [252, 0]
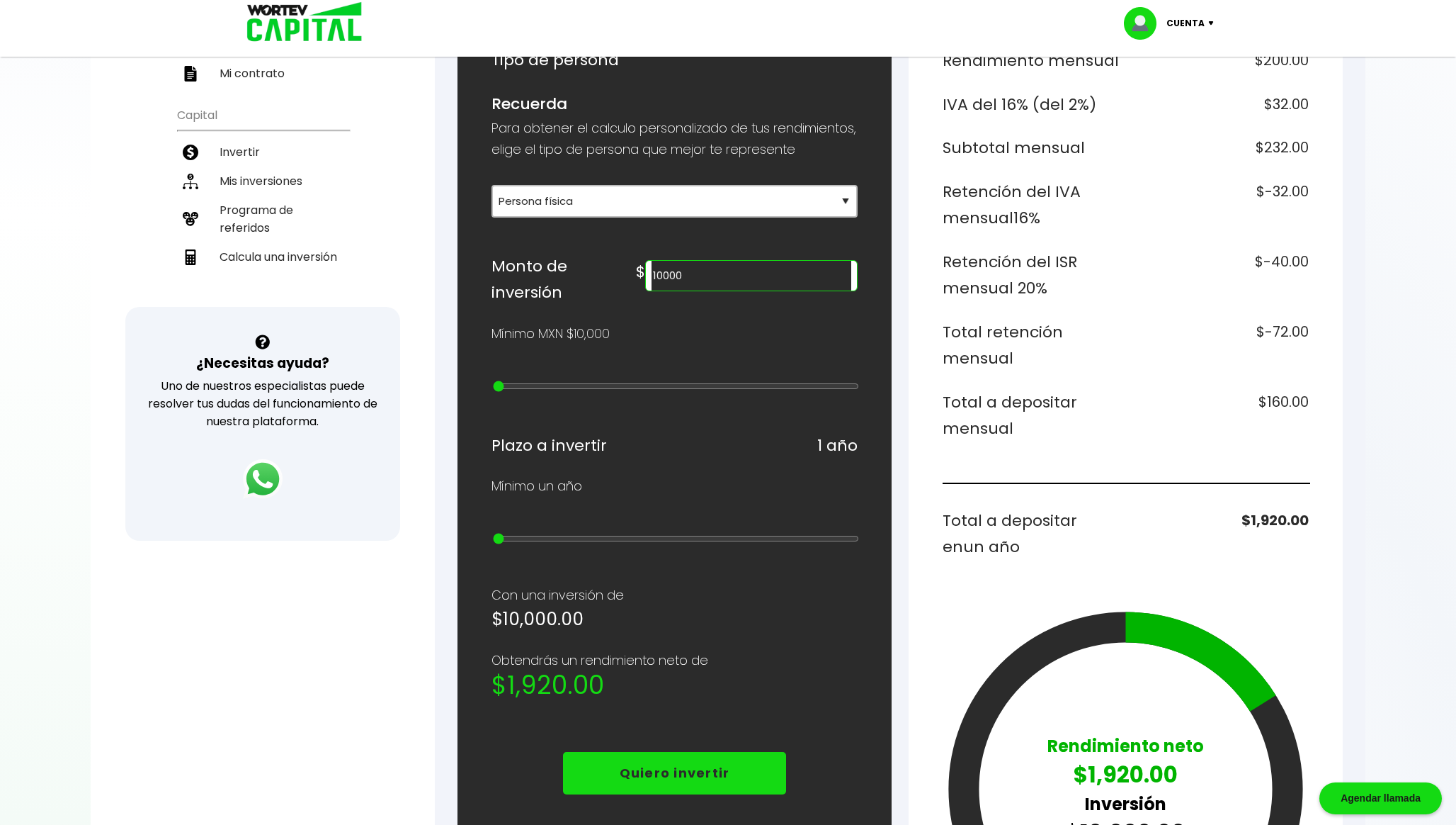
drag, startPoint x: 792, startPoint y: 294, endPoint x: 726, endPoint y: 294, distance: 66.0
click at [726, 291] on div "$ 10000" at bounding box center [747, 271] width 221 height 38
drag, startPoint x: 777, startPoint y: 296, endPoint x: 657, endPoint y: 296, distance: 120.0
click at [657, 296] on div "Monto de inversión $ 117907" at bounding box center [675, 279] width 366 height 54
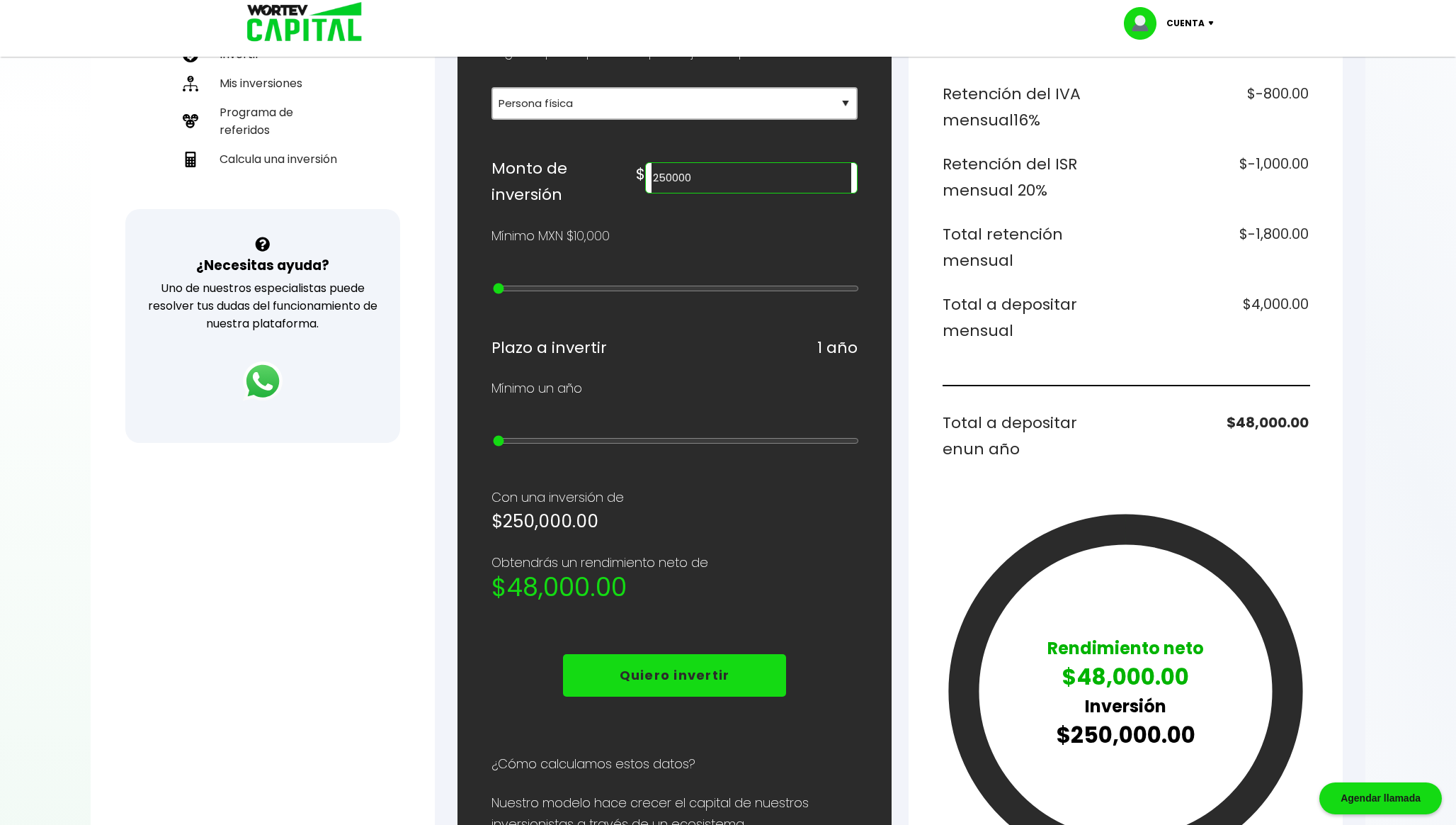
scroll to position [350, 0]
click at [776, 546] on div "¿Cuánto quieres invertir? WORTEV CAPITAL crece tu dinero apoyando empresas mexi…" at bounding box center [675, 432] width 366 height 1143
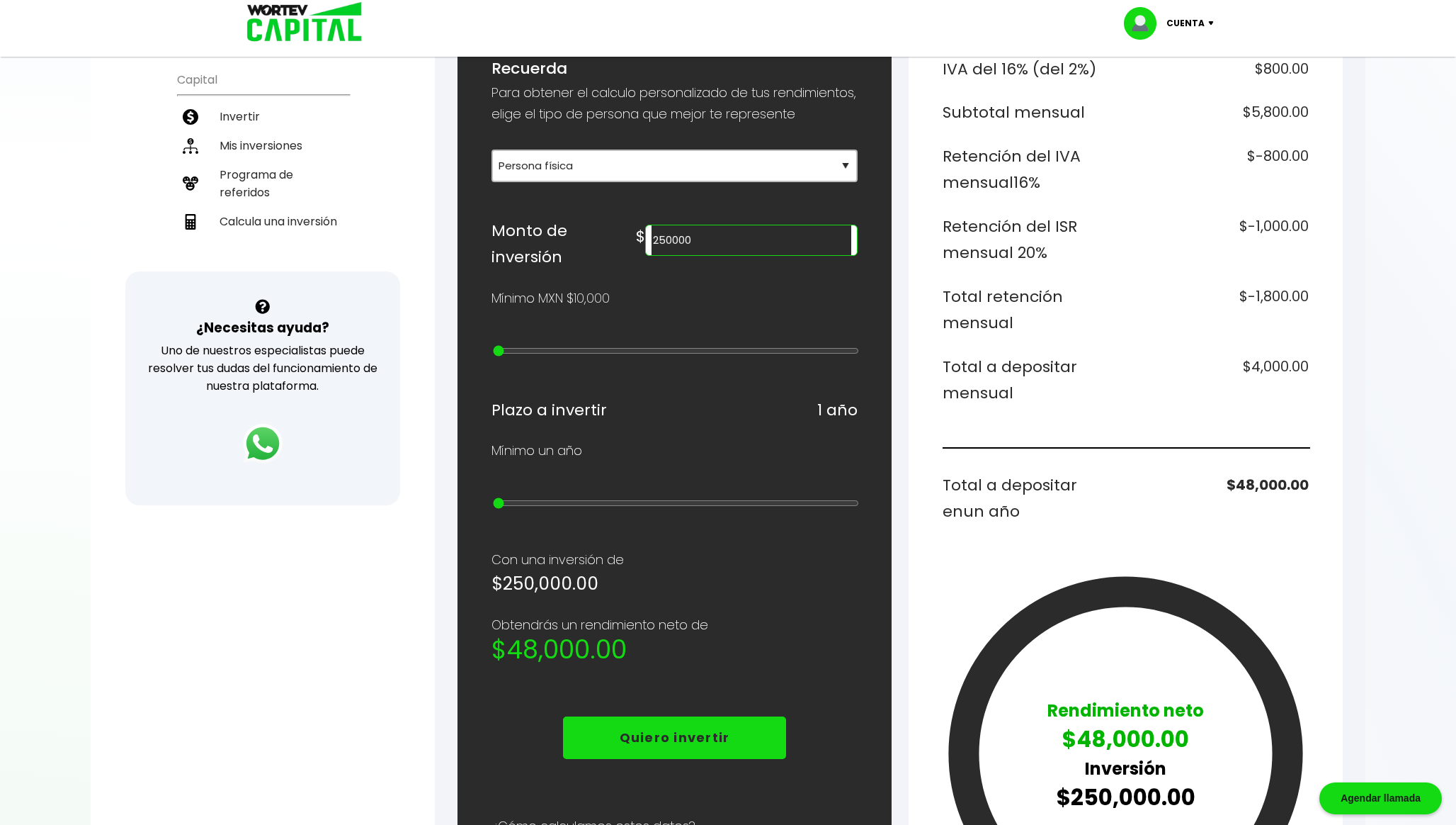
scroll to position [291, 0]
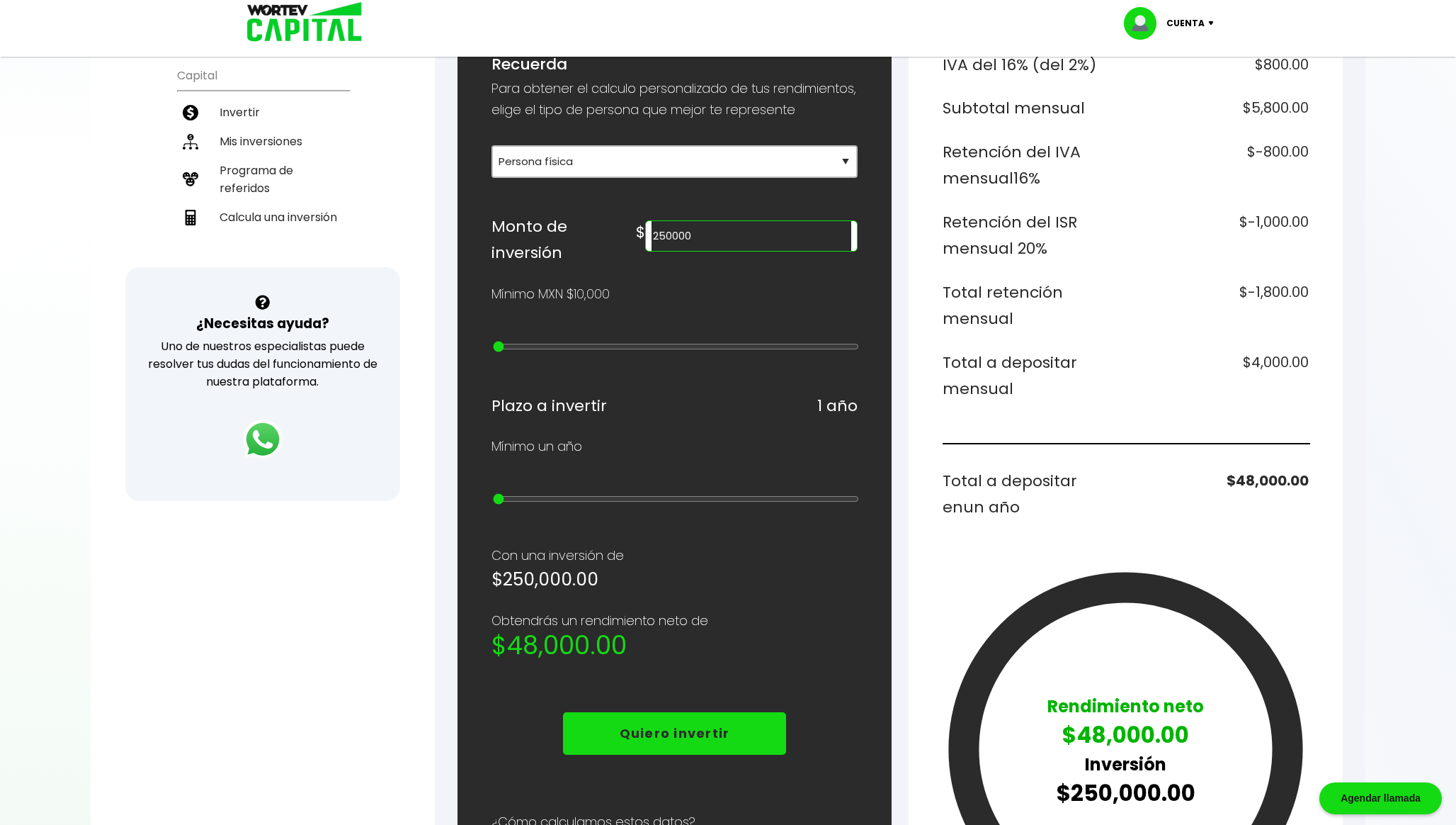
click at [777, 250] on input "250000" at bounding box center [752, 236] width 200 height 29
click at [1270, 360] on h6 "$4,800.00" at bounding box center [1220, 376] width 178 height 54
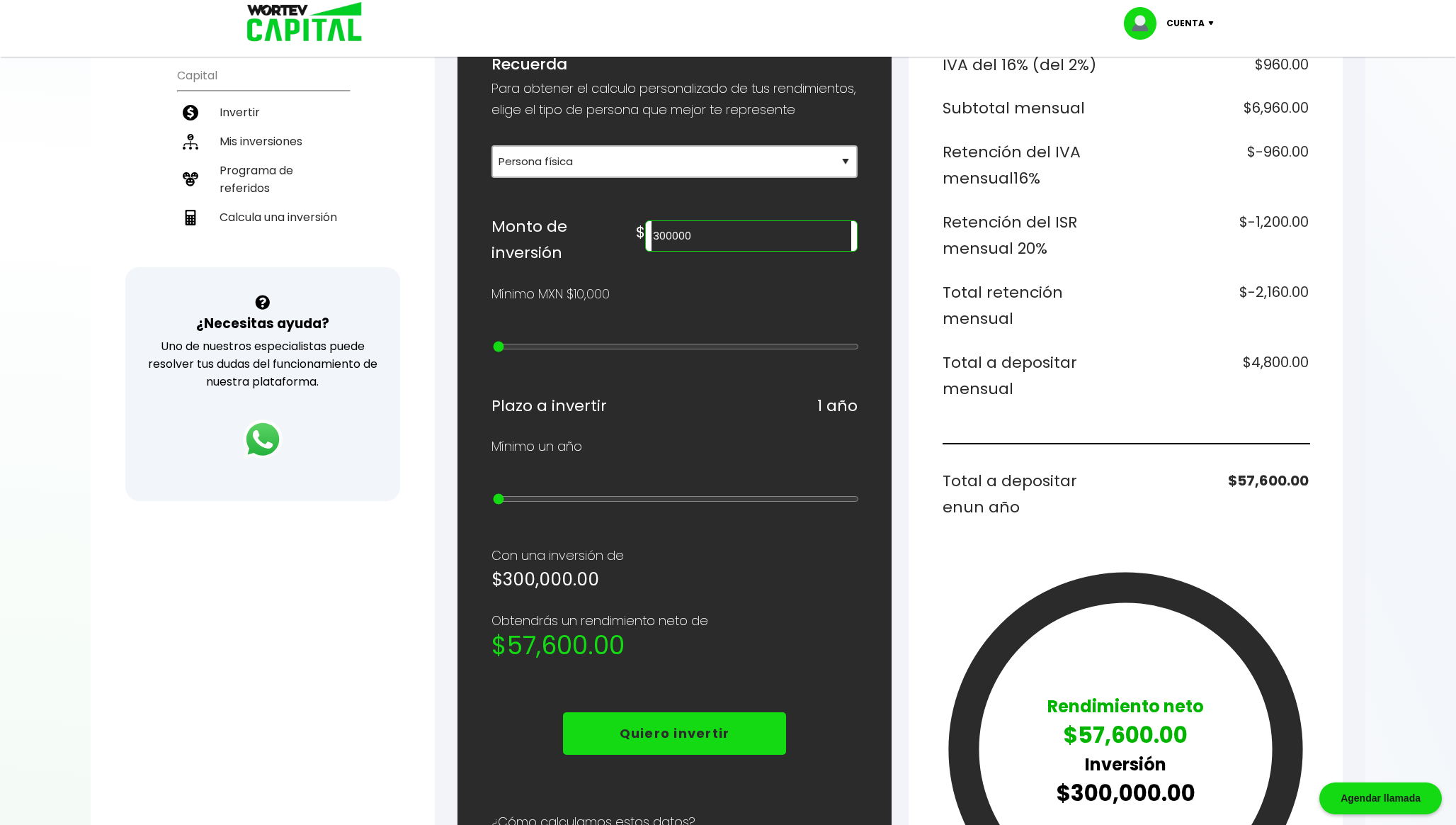
click at [795, 251] on input "300000" at bounding box center [752, 236] width 200 height 29
click at [1260, 356] on h6 "$8,640.00" at bounding box center [1220, 376] width 178 height 54
click at [813, 251] on input "540000" at bounding box center [752, 236] width 200 height 29
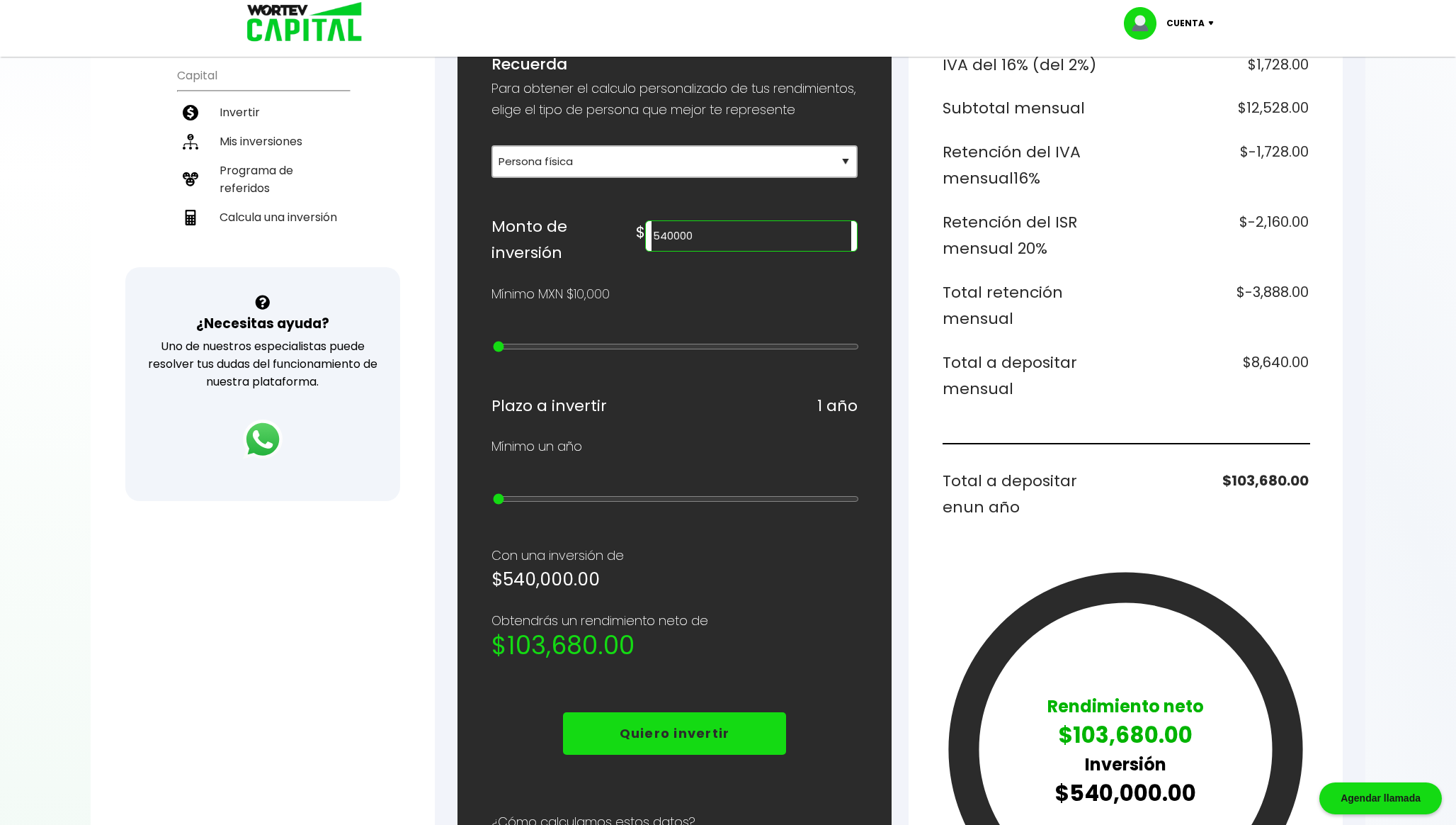
click at [813, 251] on input "540000" at bounding box center [752, 236] width 200 height 29
click at [1042, 345] on div "Monto a invertir $750,000.00 Rendimiento mensual $15,000.00 IVA del 16% (del 2%…" at bounding box center [1126, 450] width 366 height 972
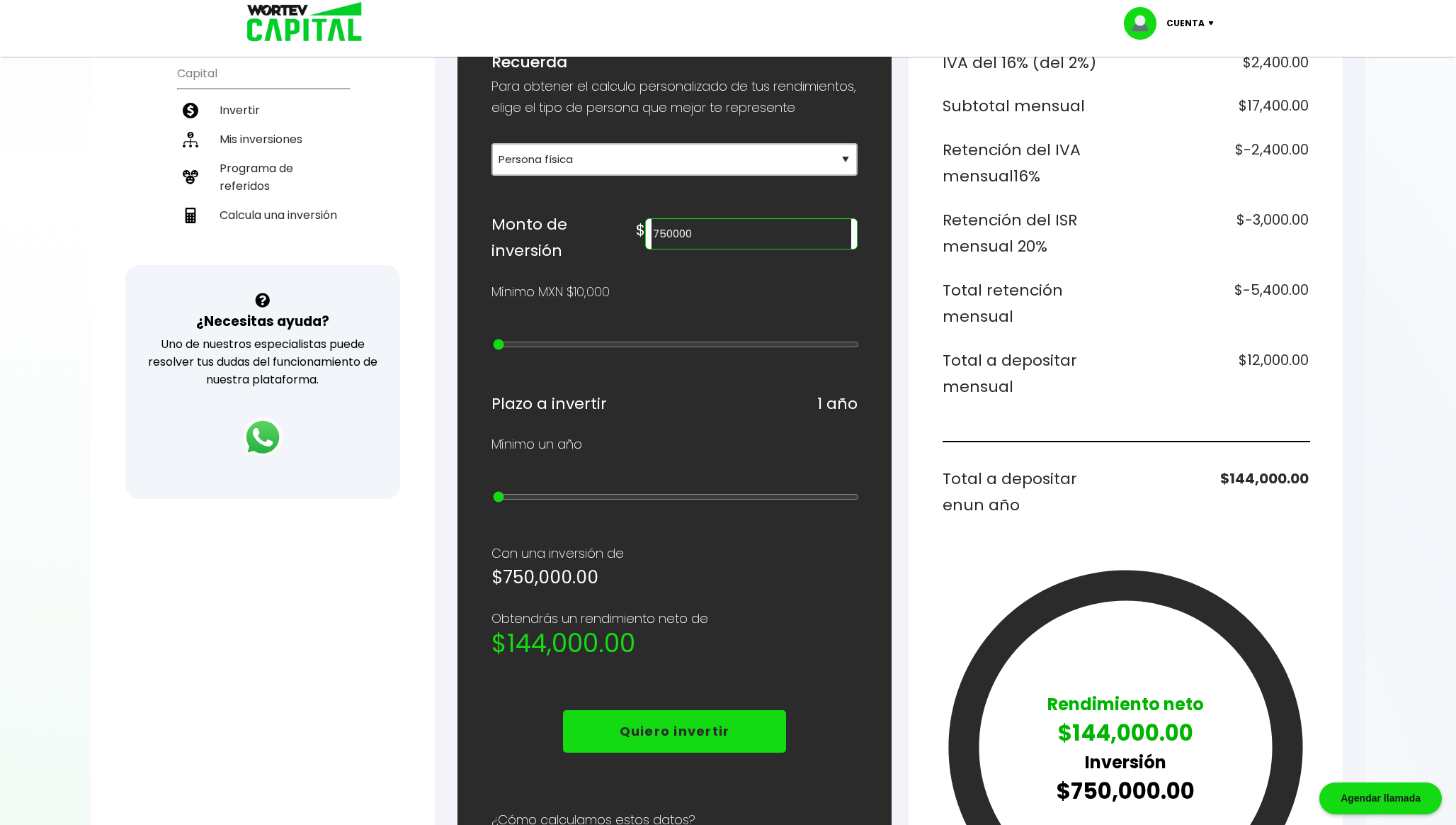
scroll to position [296, 0]
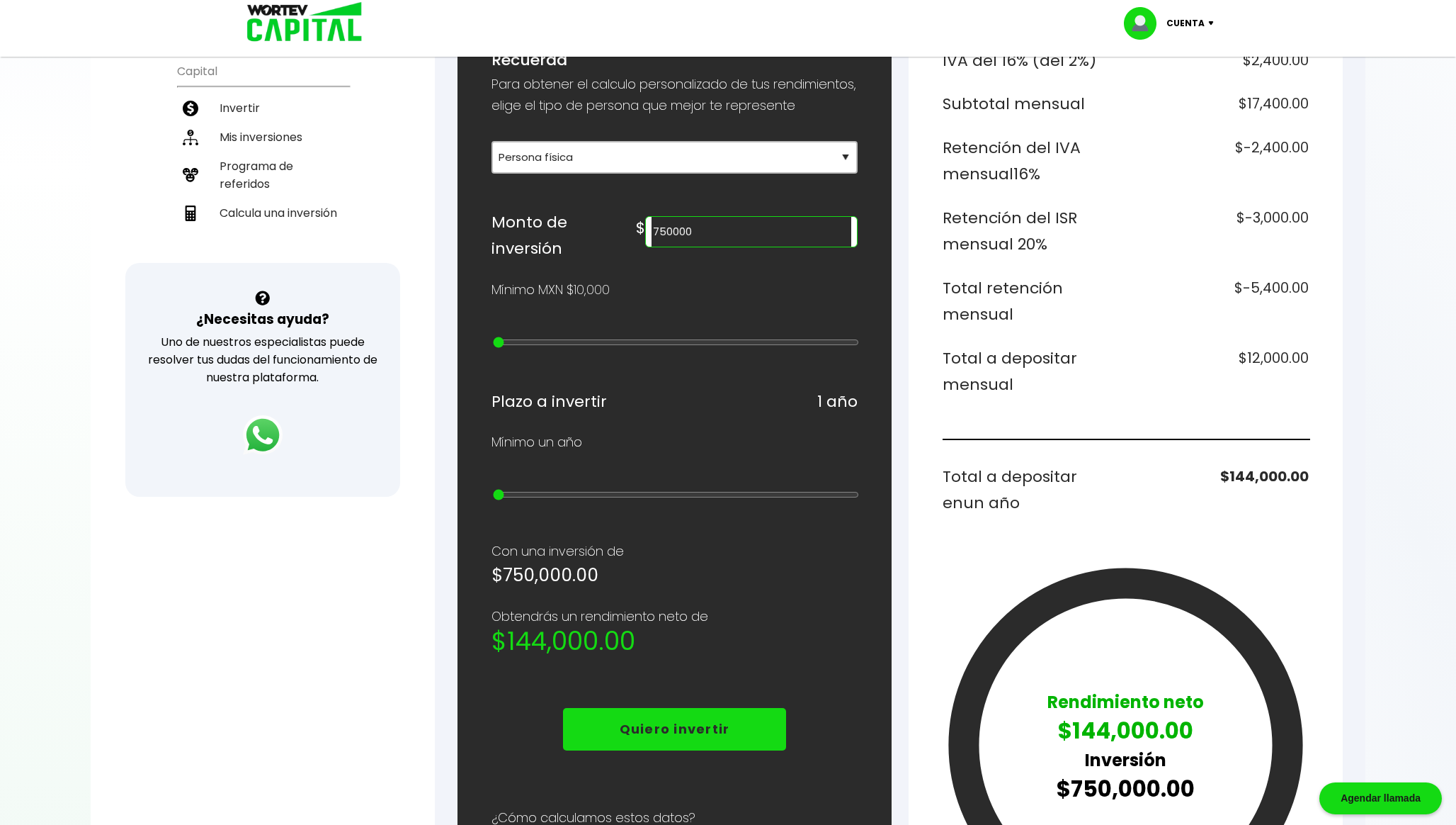
click at [804, 246] on input "750000" at bounding box center [752, 231] width 200 height 29
click at [1136, 375] on h6 "$16,000.00" at bounding box center [1220, 371] width 178 height 54
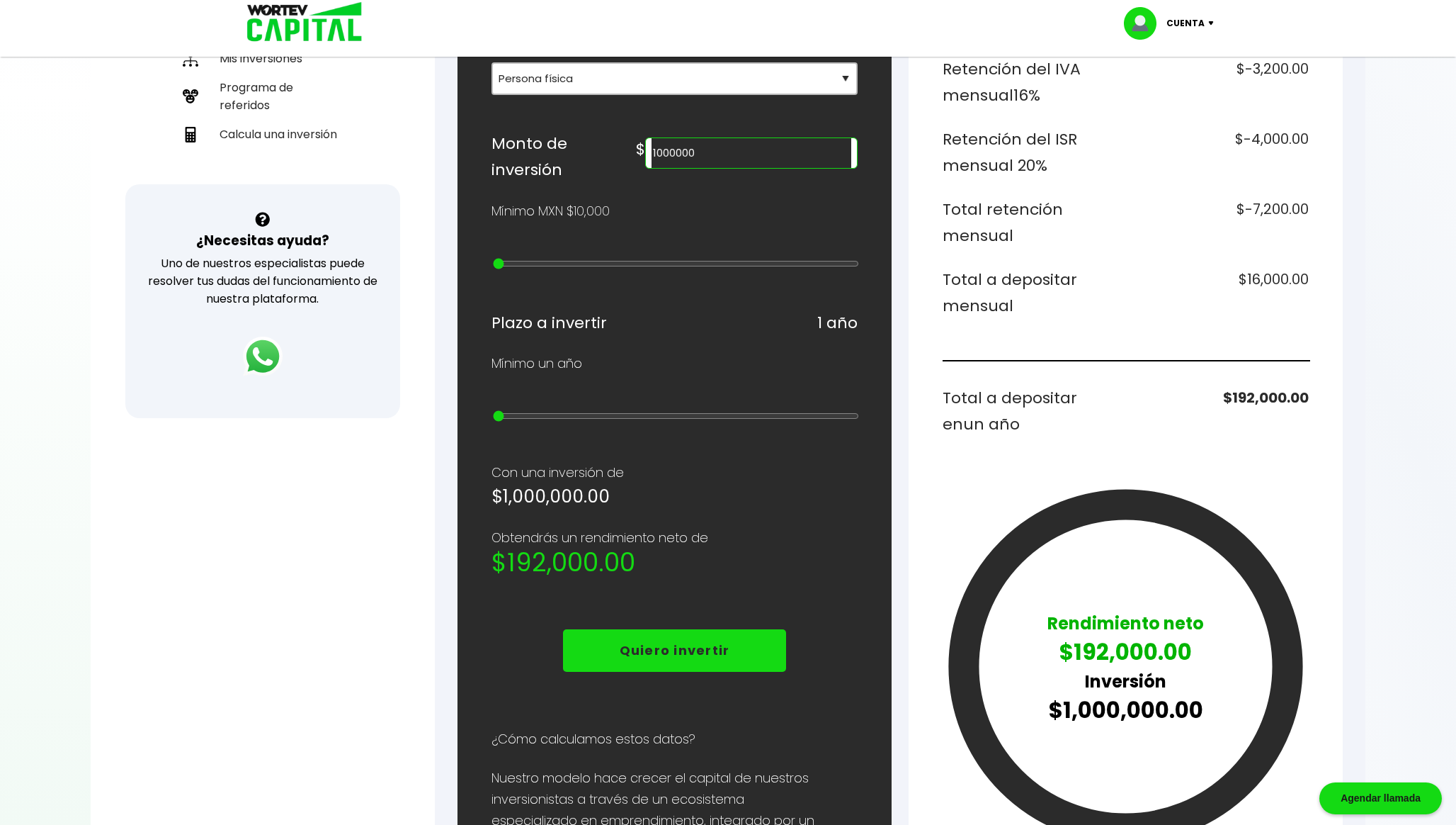
scroll to position [379, 0]
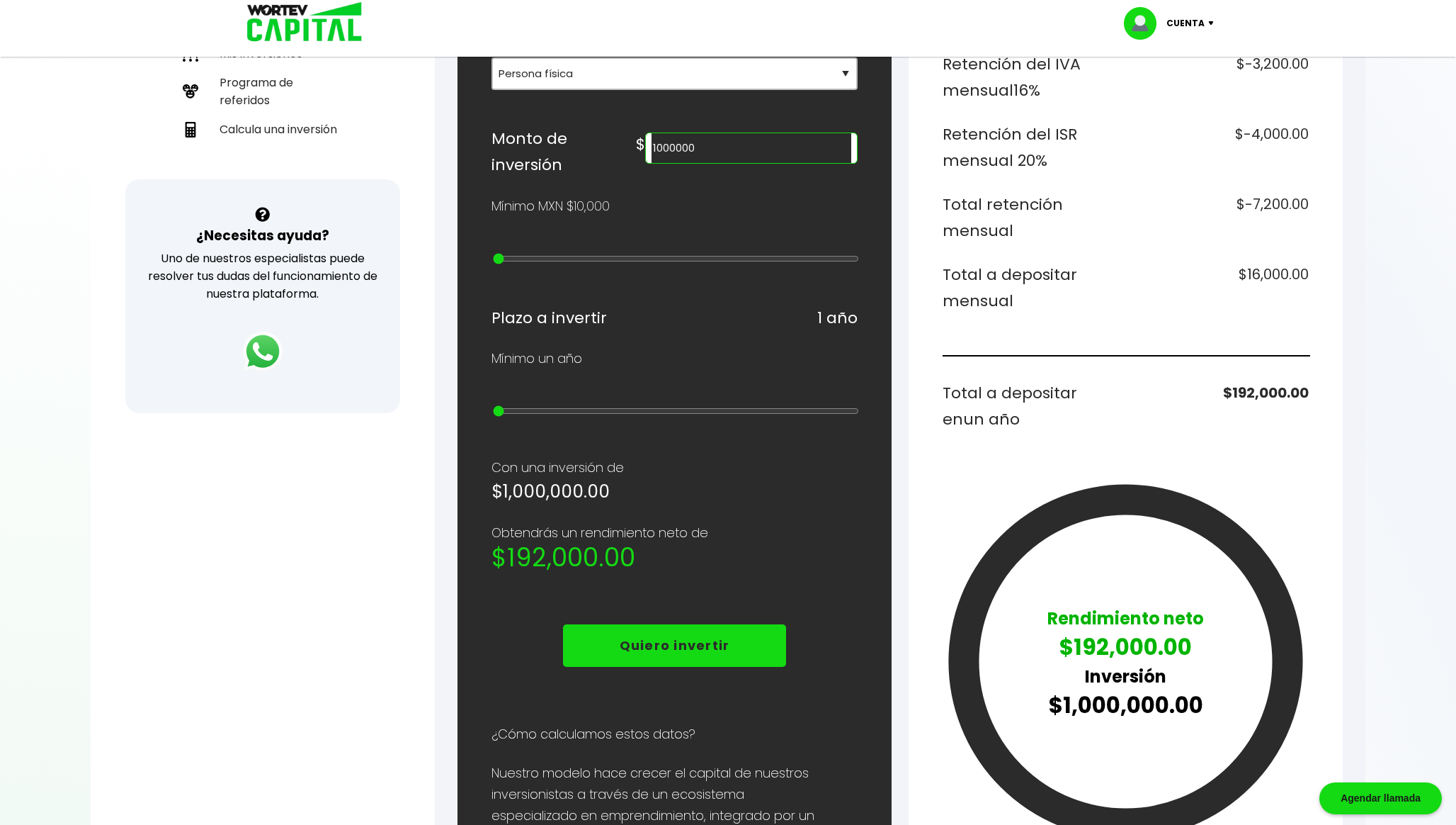
drag, startPoint x: 811, startPoint y: 166, endPoint x: 643, endPoint y: 169, distance: 168.0
click at [643, 169] on div "Monto de inversión $ 1000000" at bounding box center [675, 152] width 366 height 54
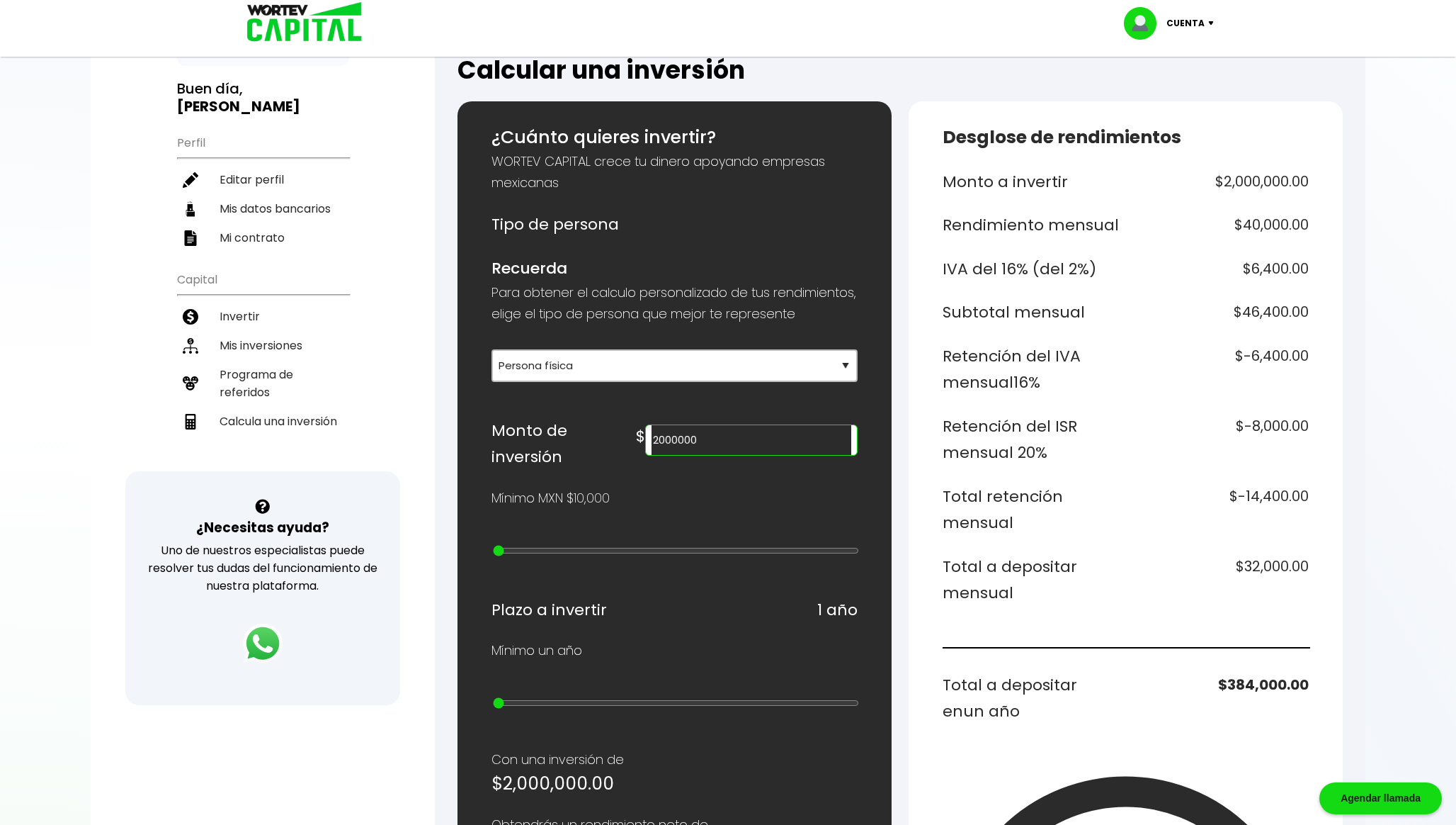
scroll to position [0, 0]
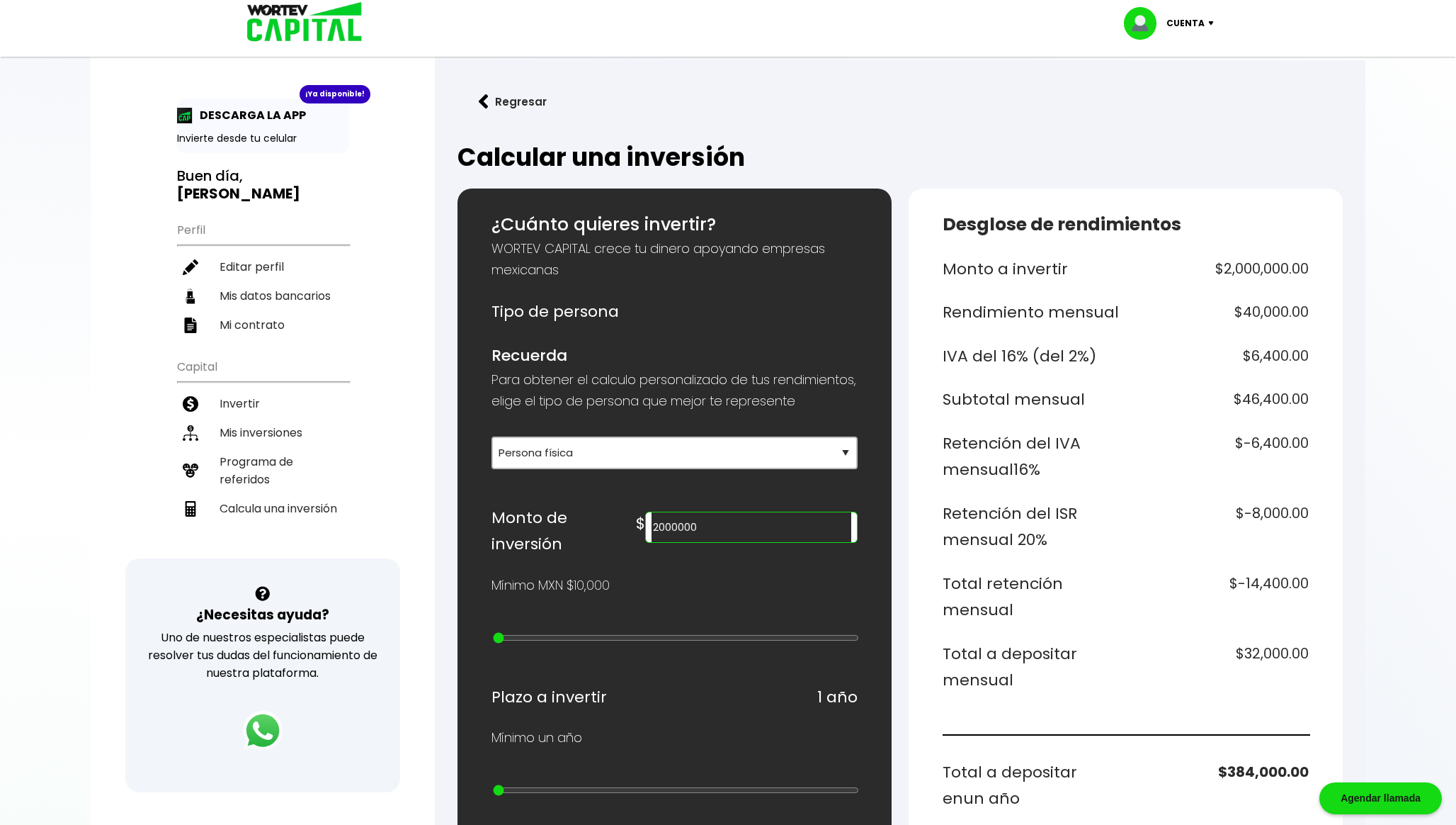
type input "2000000"
click at [1199, 22] on p "Cuenta" at bounding box center [1186, 23] width 38 height 21
click at [1168, 95] on li "Cerrar sesión" at bounding box center [1170, 95] width 113 height 29
